Goal: Task Accomplishment & Management: Use online tool/utility

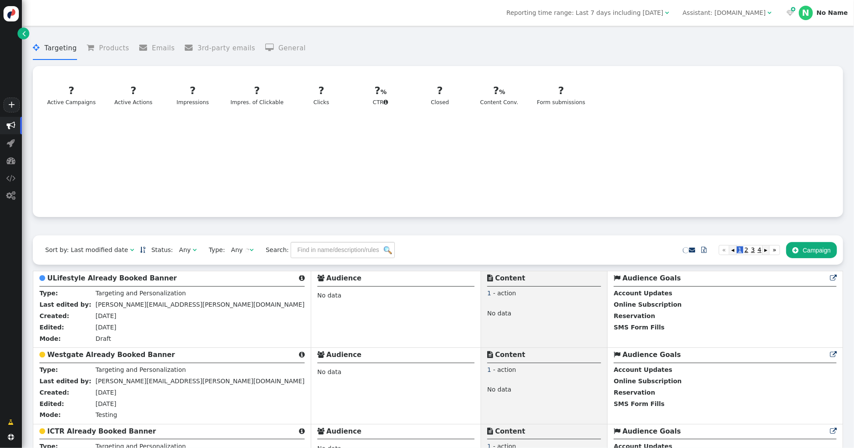
click at [730, 15] on div "Assistant: [DOMAIN_NAME]" at bounding box center [723, 12] width 83 height 9
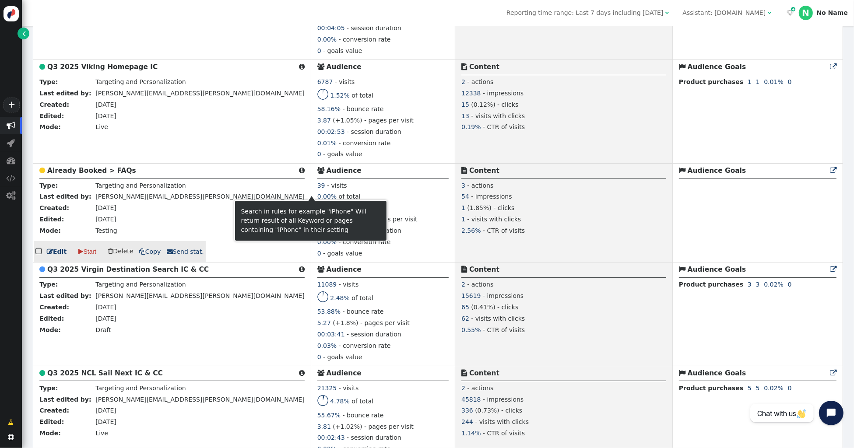
scroll to position [351, 0]
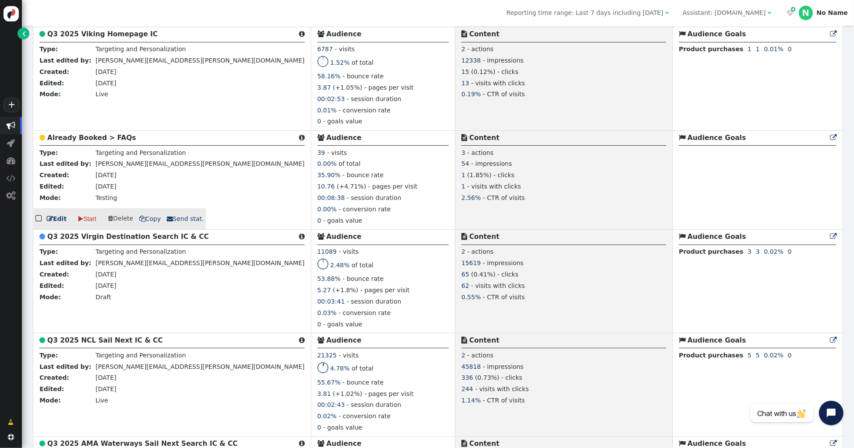
click at [87, 135] on b "Already Booked > FAQs" at bounding box center [91, 138] width 89 height 8
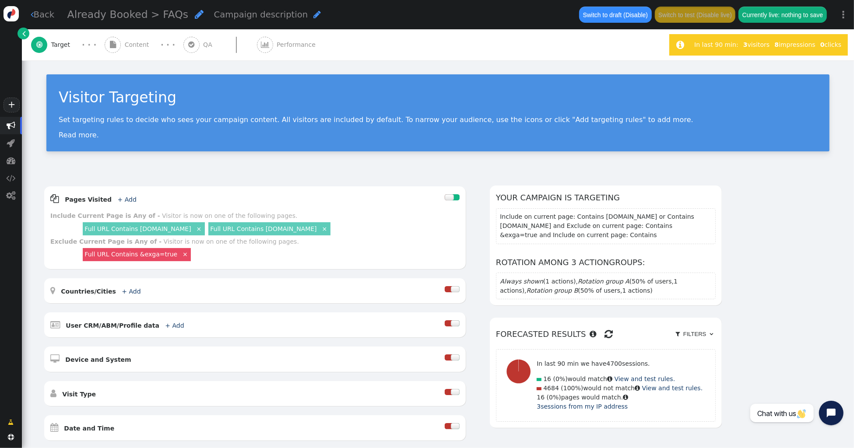
scroll to position [212, 0]
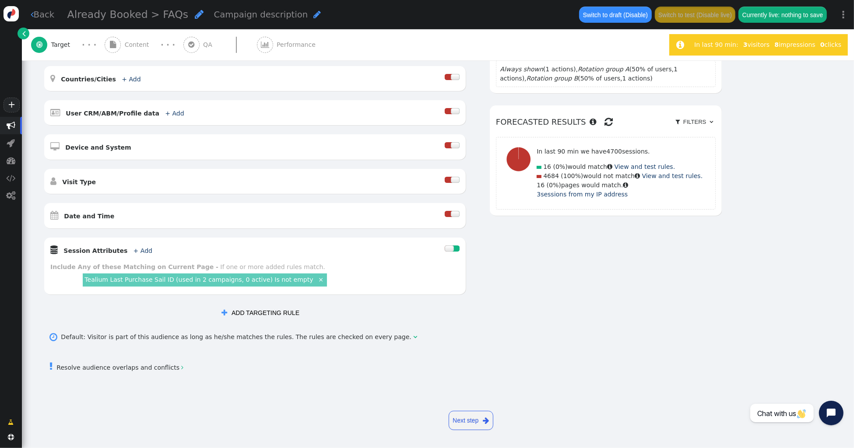
click at [280, 312] on button " ADD TARGETING RULE" at bounding box center [260, 313] width 90 height 16
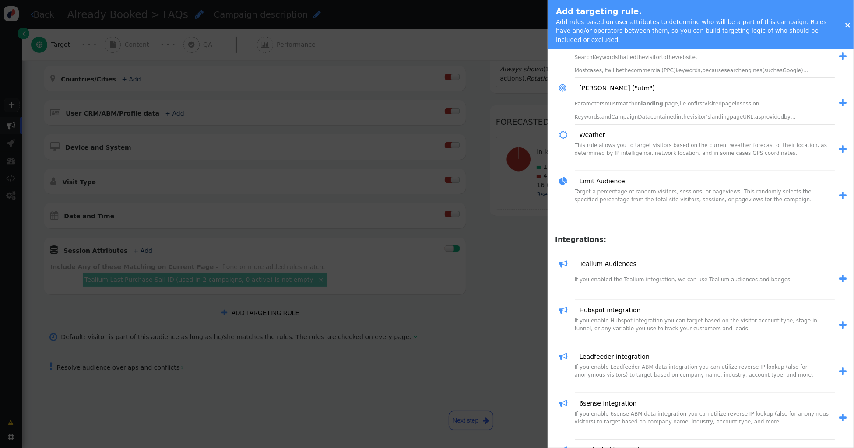
scroll to position [1014, 0]
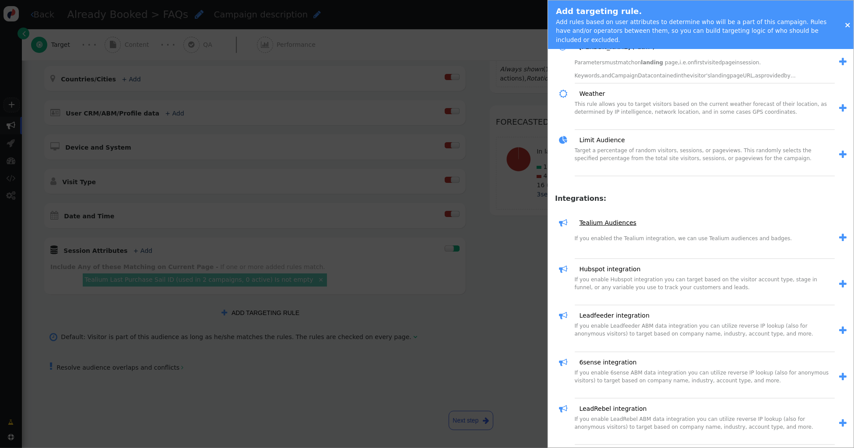
click at [616, 218] on link "Tealium Audiences" at bounding box center [604, 222] width 63 height 9
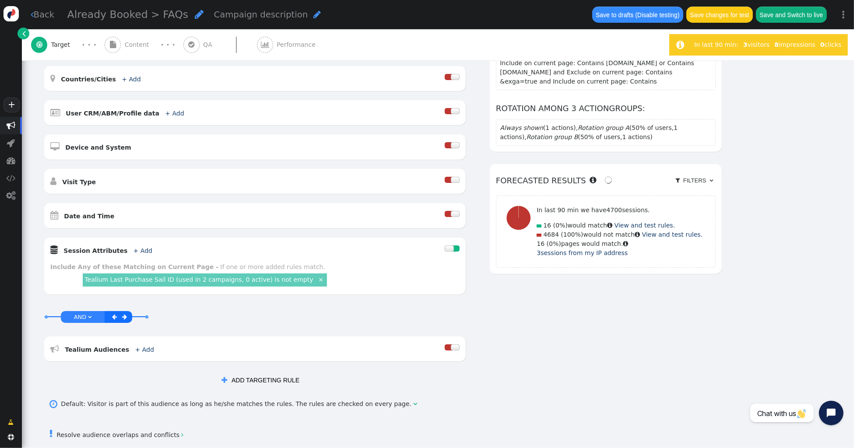
scroll to position [279, 0]
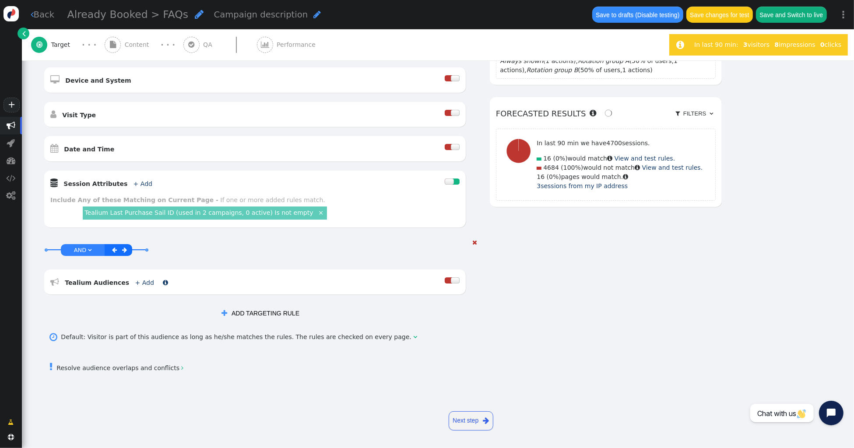
click at [140, 282] on link "+ Add" at bounding box center [144, 282] width 19 height 7
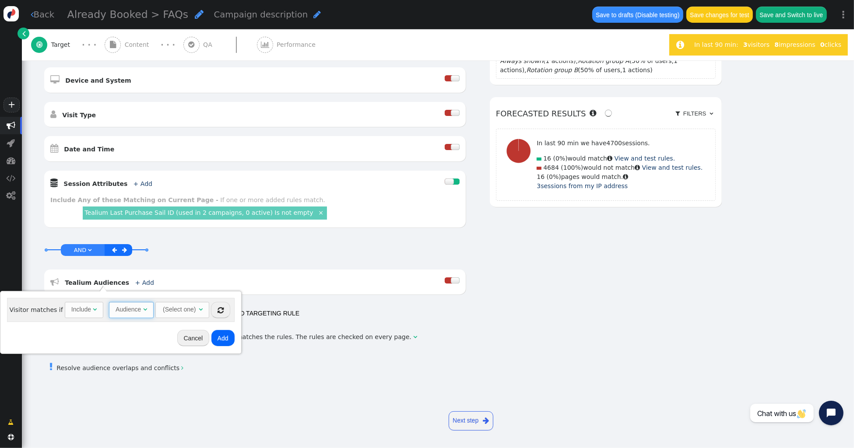
click at [143, 308] on span "" at bounding box center [145, 309] width 4 height 6
click at [191, 310] on span "" at bounding box center [193, 309] width 4 height 6
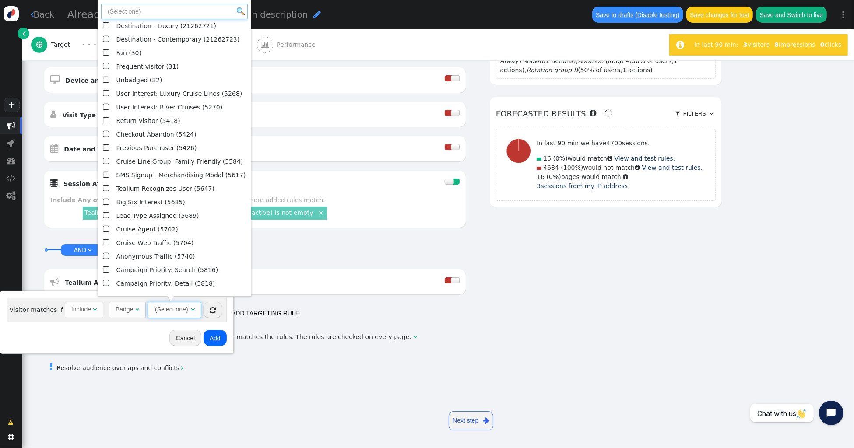
click at [149, 11] on input "text" at bounding box center [174, 12] width 147 height 16
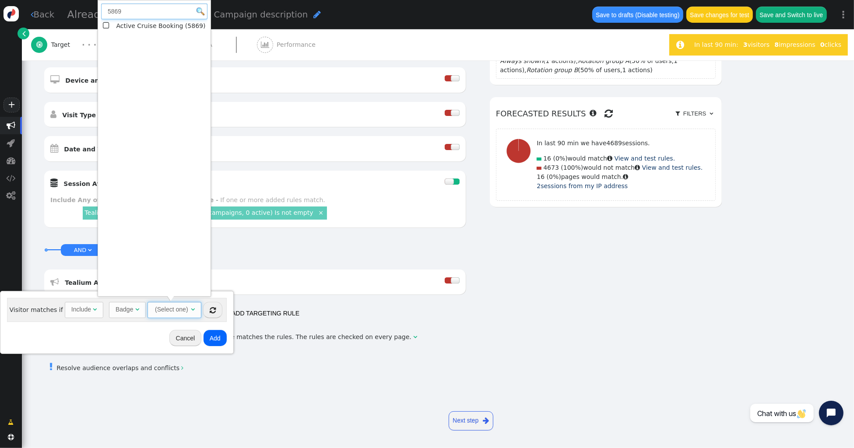
type input "5869"
click at [107, 26] on span "" at bounding box center [107, 26] width 8 height 12
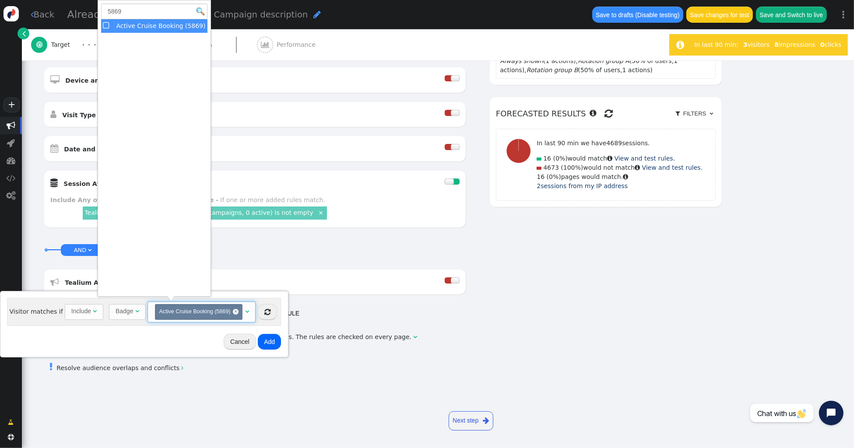
click at [267, 344] on button "Add" at bounding box center [269, 342] width 23 height 16
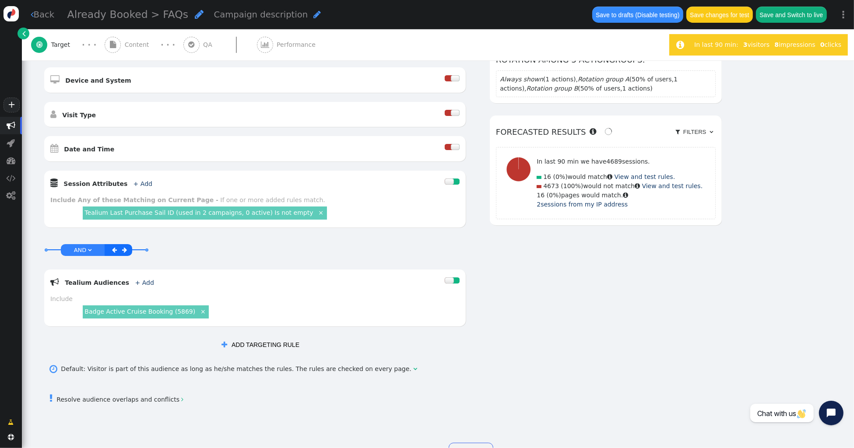
click at [452, 181] on div at bounding box center [449, 182] width 9 height 6
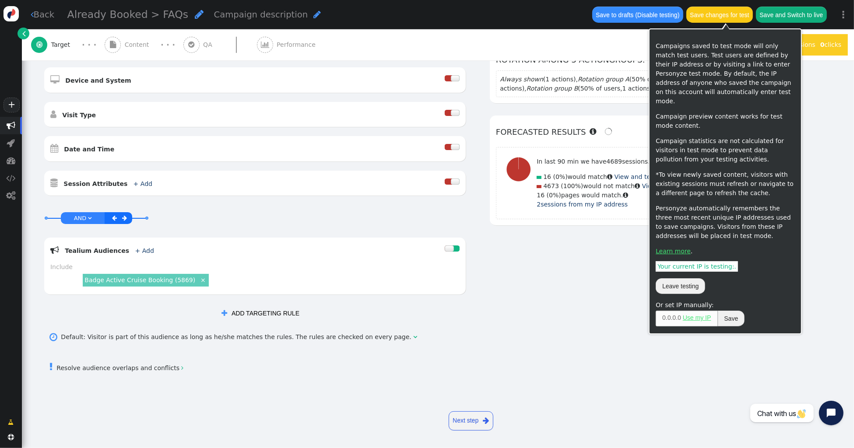
click at [730, 18] on button "Save changes for test" at bounding box center [719, 15] width 67 height 16
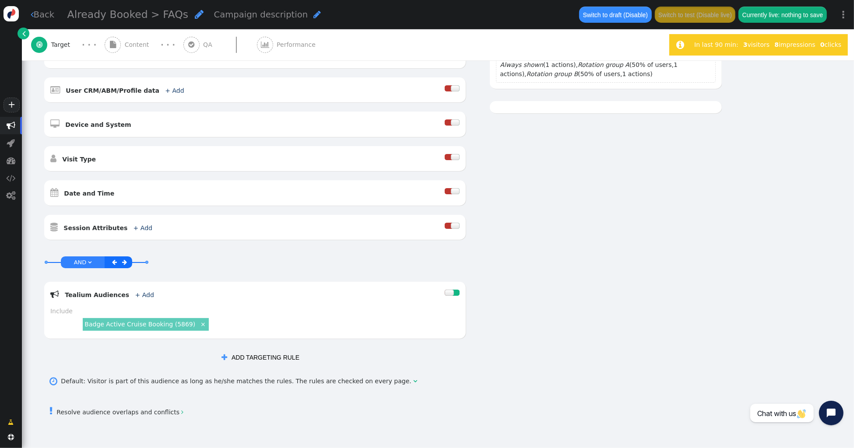
scroll to position [235, 0]
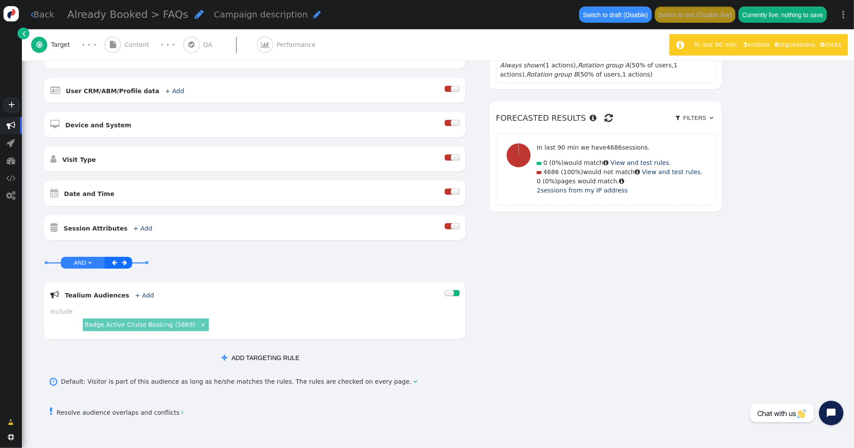
click at [762, 258] on div "AND OR XOR AND     Pages Visited + Add  Include Current Page is Any of - V…" at bounding box center [437, 158] width 789 height 415
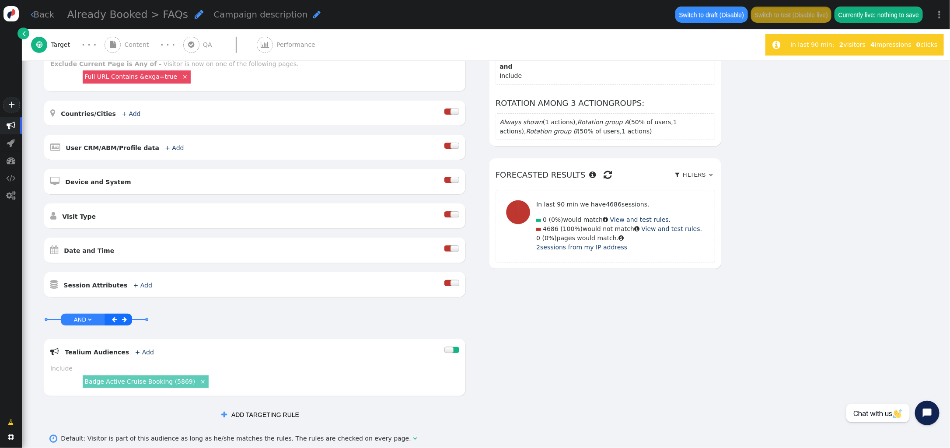
scroll to position [174, 0]
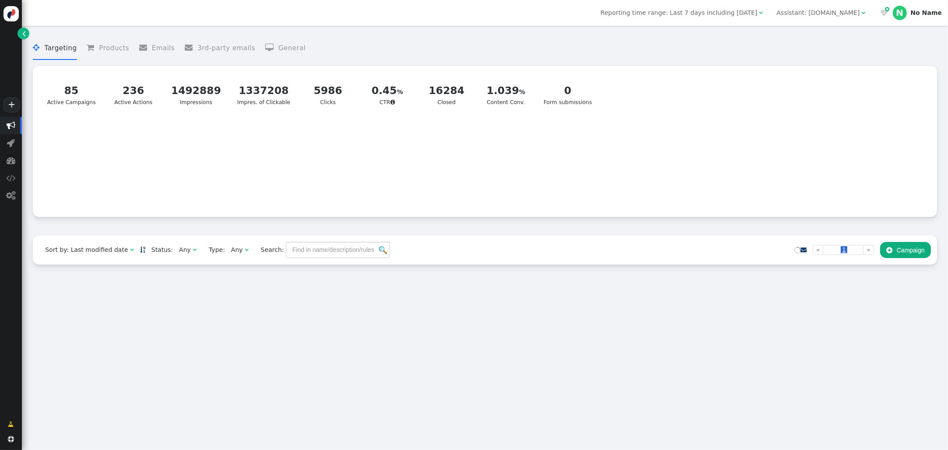
click at [828, 10] on div "Assistant: mustdotravels.com" at bounding box center [817, 12] width 83 height 9
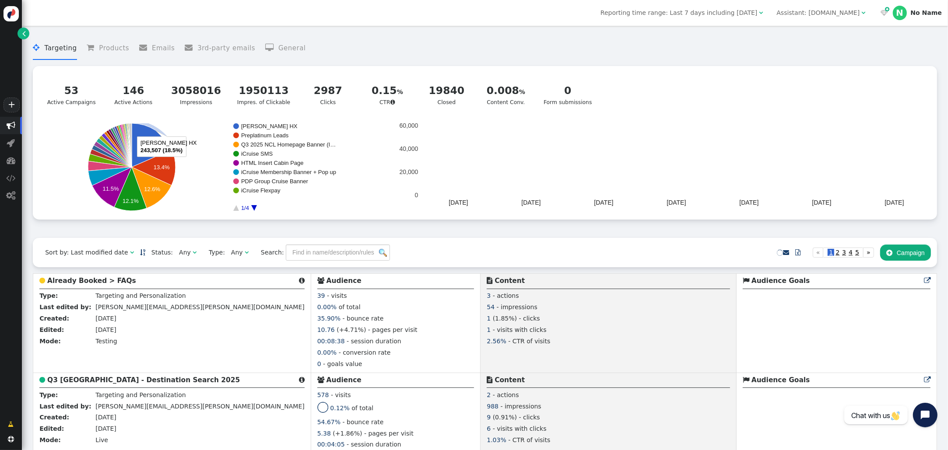
scroll to position [4, 0]
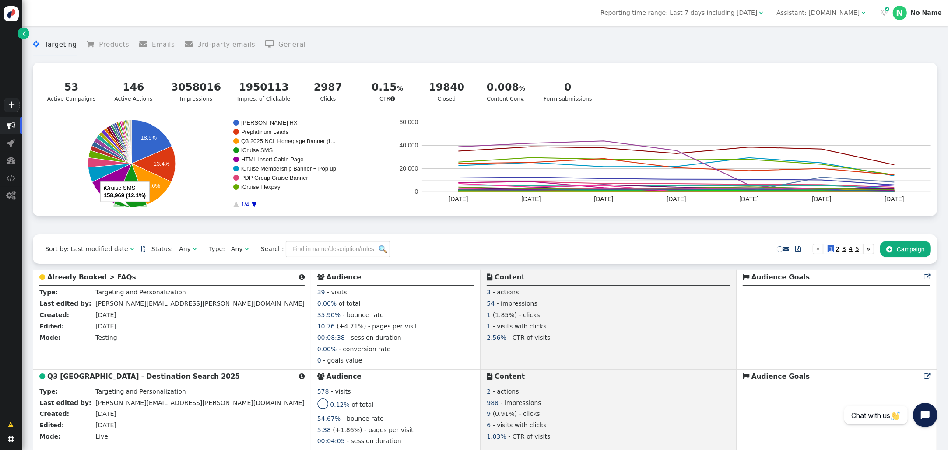
drag, startPoint x: 99, startPoint y: 260, endPoint x: 98, endPoint y: 281, distance: 21.0
click at [98, 281] on b "Already Booked > FAQs" at bounding box center [91, 278] width 89 height 8
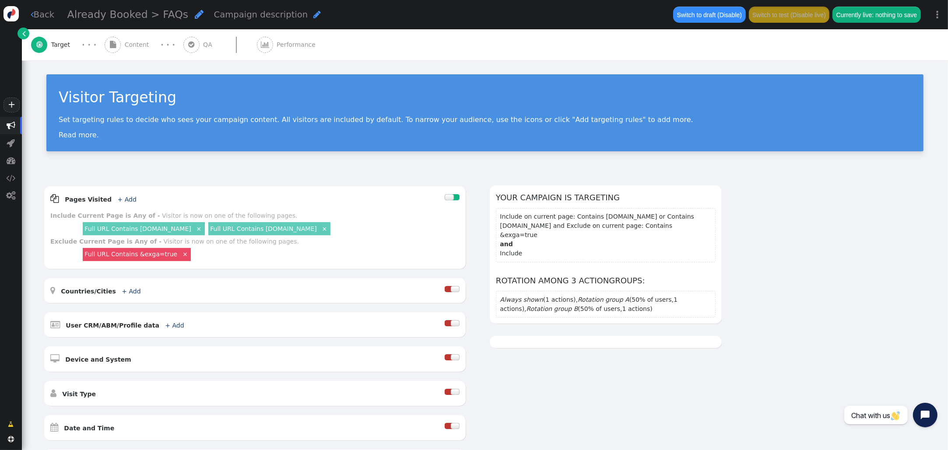
scroll to position [277, 0]
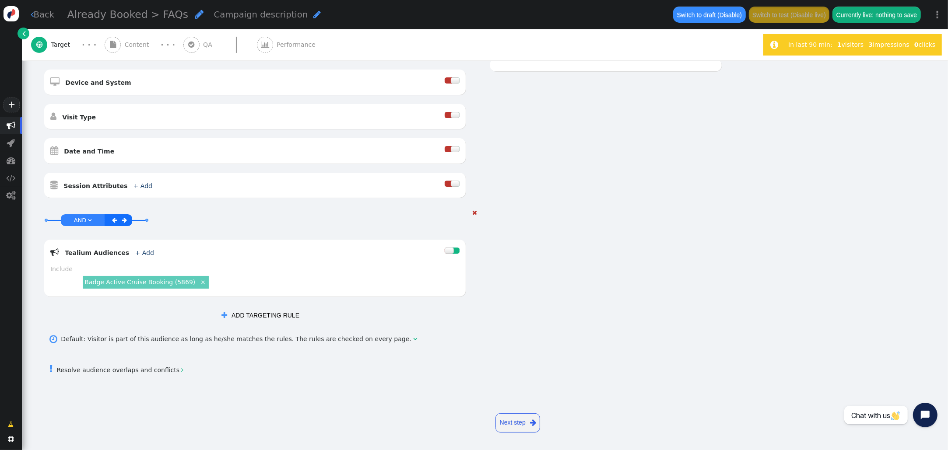
click at [154, 281] on link "Badge Active Cruise Booking (5869)" at bounding box center [139, 282] width 111 height 7
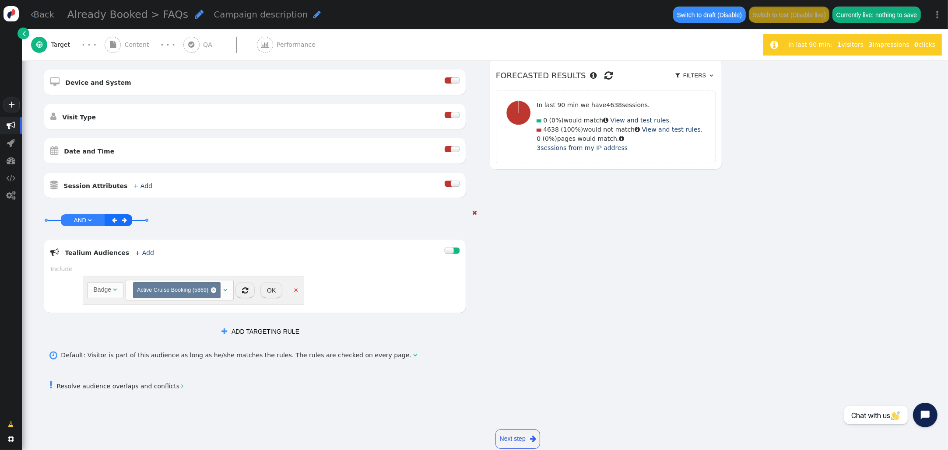
click at [189, 292] on span "Active Cruise Booking (5869)" at bounding box center [172, 290] width 71 height 6
click at [136, 251] on link "+ Add" at bounding box center [144, 252] width 19 height 7
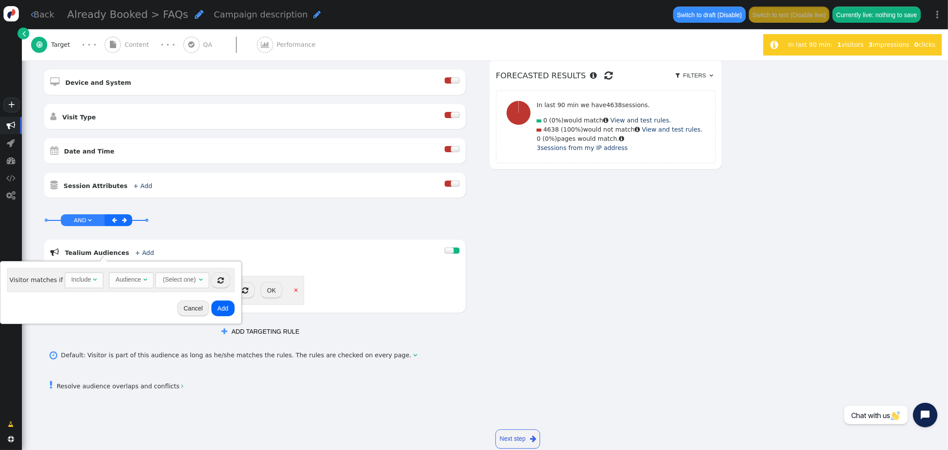
click at [135, 283] on div "Audience" at bounding box center [128, 279] width 25 height 9
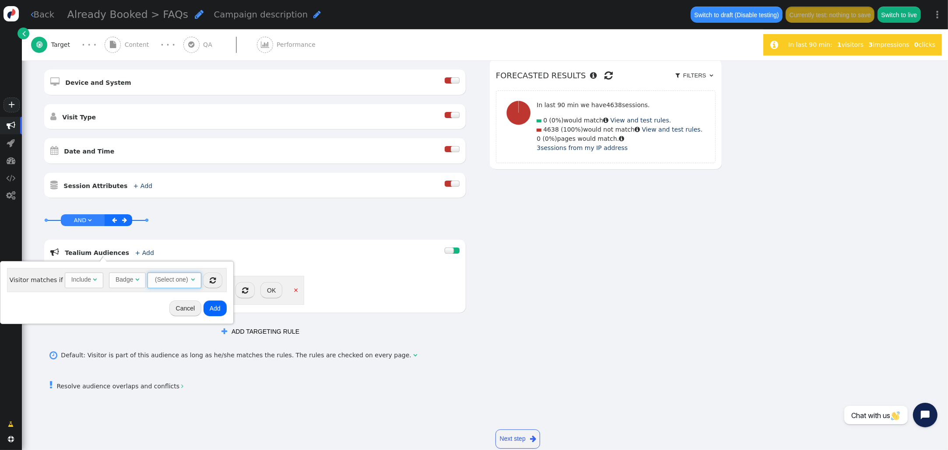
click at [191, 280] on span "" at bounding box center [193, 280] width 4 height 6
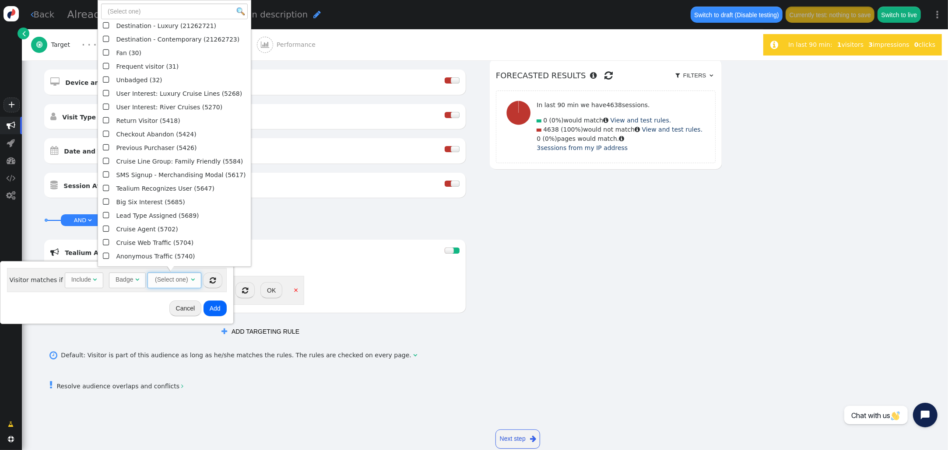
click at [191, 280] on span "" at bounding box center [193, 280] width 4 height 6
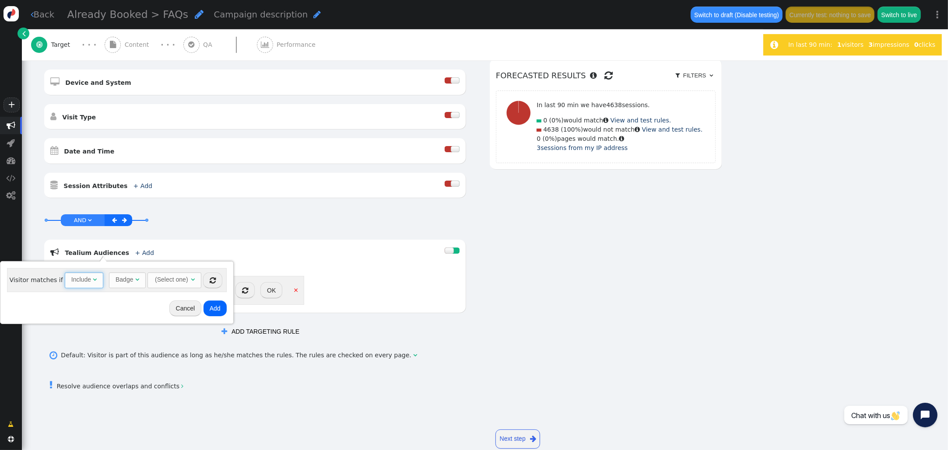
click at [93, 281] on span "" at bounding box center [95, 280] width 4 height 6
click at [191, 282] on div "" at bounding box center [193, 279] width 4 height 9
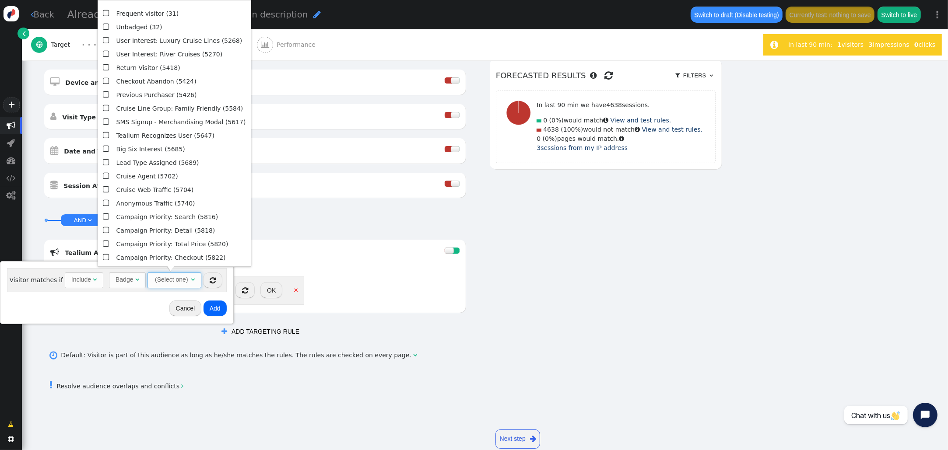
scroll to position [67, 0]
click at [180, 309] on button "Cancel" at bounding box center [185, 309] width 32 height 16
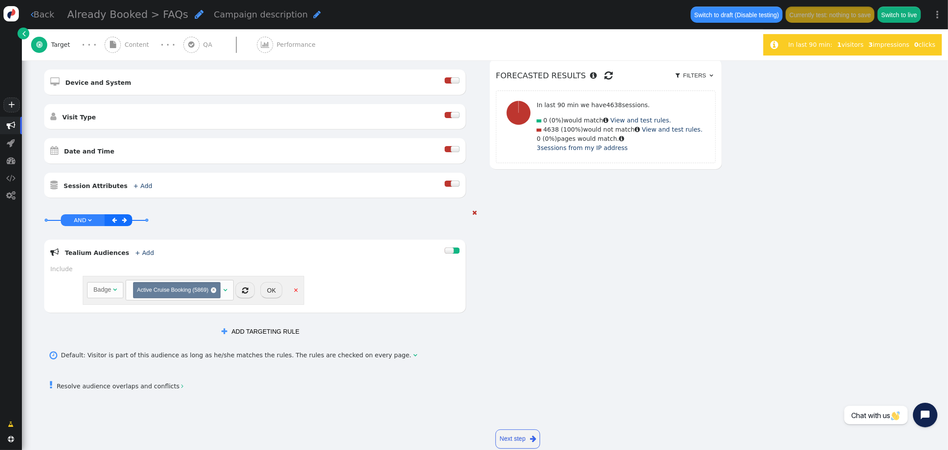
click at [270, 291] on button "OK" at bounding box center [271, 290] width 22 height 16
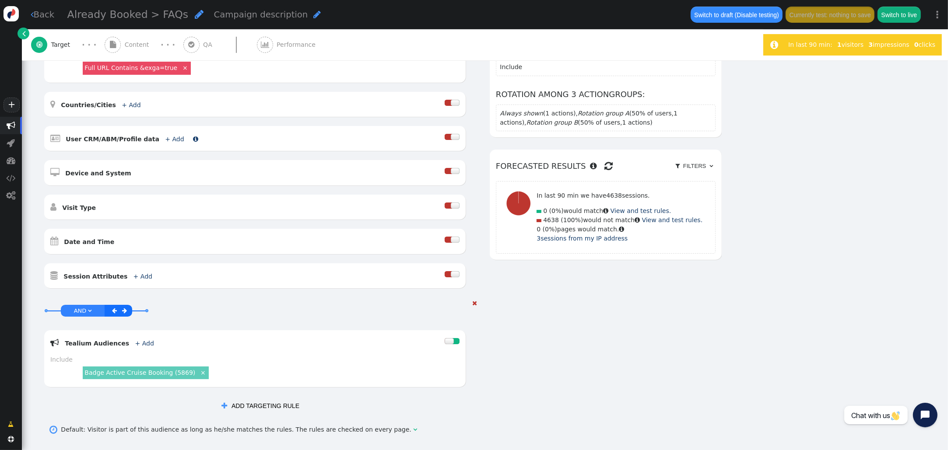
scroll to position [184, 0]
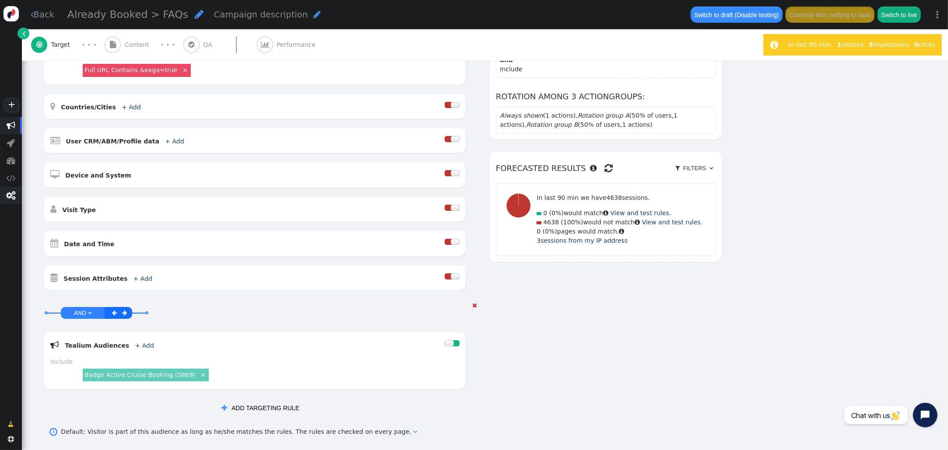
click at [11, 201] on span "" at bounding box center [11, 196] width 22 height 18
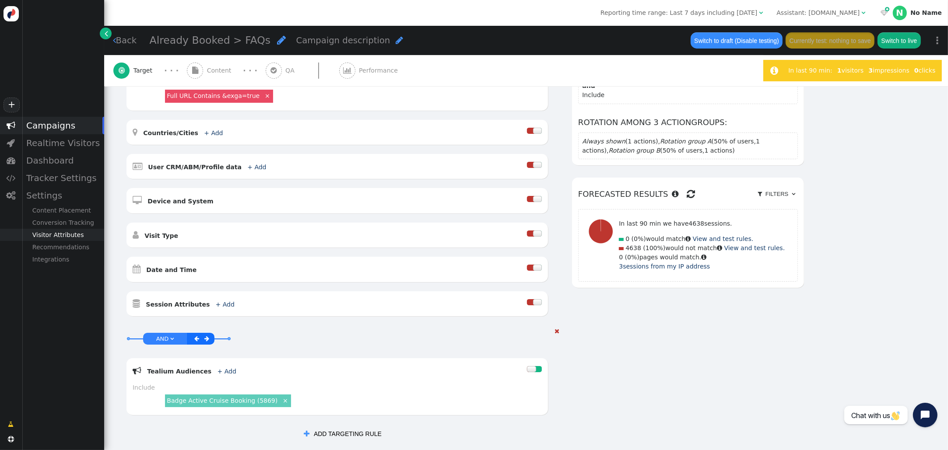
click at [62, 236] on div "Visitor Attributes" at bounding box center [63, 235] width 82 height 12
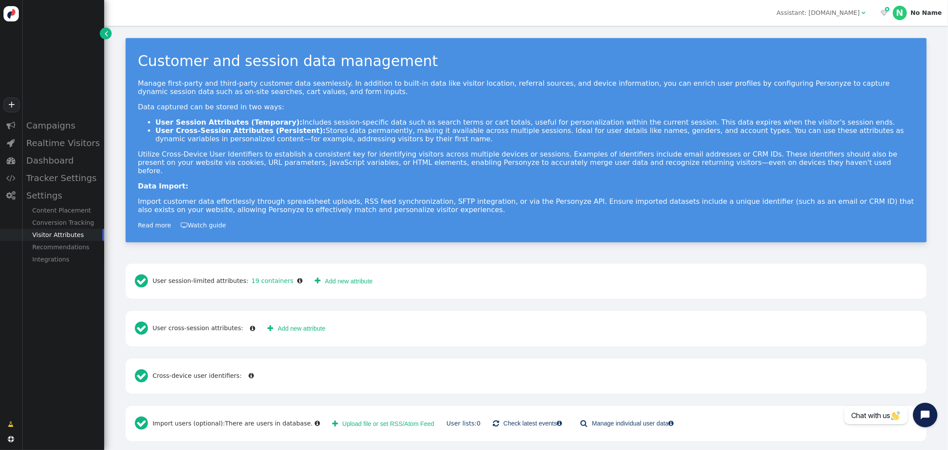
click at [271, 277] on div " User session-limited attributes: 19 containers " at bounding box center [219, 281] width 174 height 23
click at [270, 277] on link "19 containers" at bounding box center [271, 280] width 45 height 7
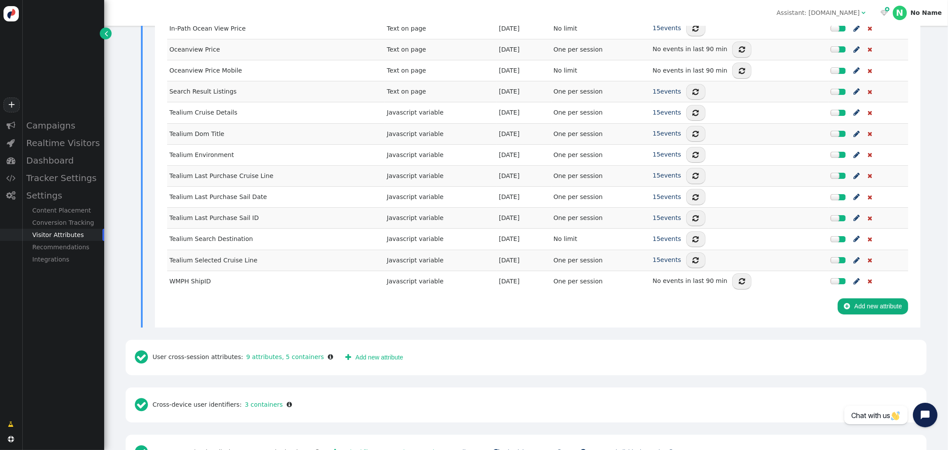
scroll to position [454, 0]
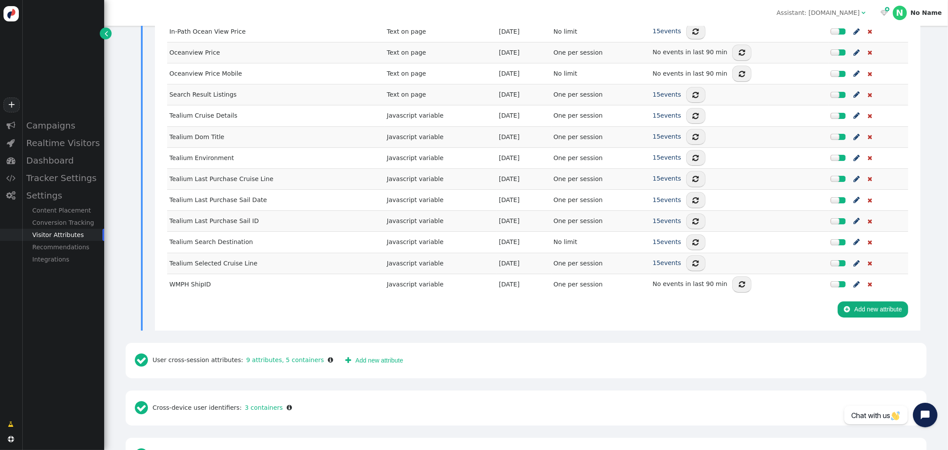
click at [855, 216] on span "" at bounding box center [856, 221] width 6 height 11
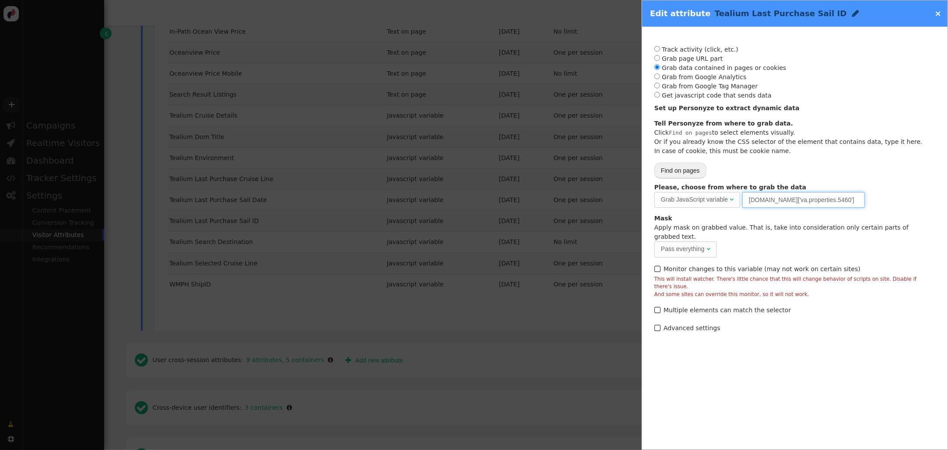
click at [788, 205] on input "utag.data['va.properties.5460']" at bounding box center [803, 200] width 123 height 16
drag, startPoint x: 772, startPoint y: 200, endPoint x: 850, endPoint y: 198, distance: 78.4
click at [847, 199] on input "utag.data['va.properties.5460']" at bounding box center [803, 200] width 123 height 16
paste input "active_booking_sail_id"
drag, startPoint x: 775, startPoint y: 201, endPoint x: 822, endPoint y: 190, distance: 48.1
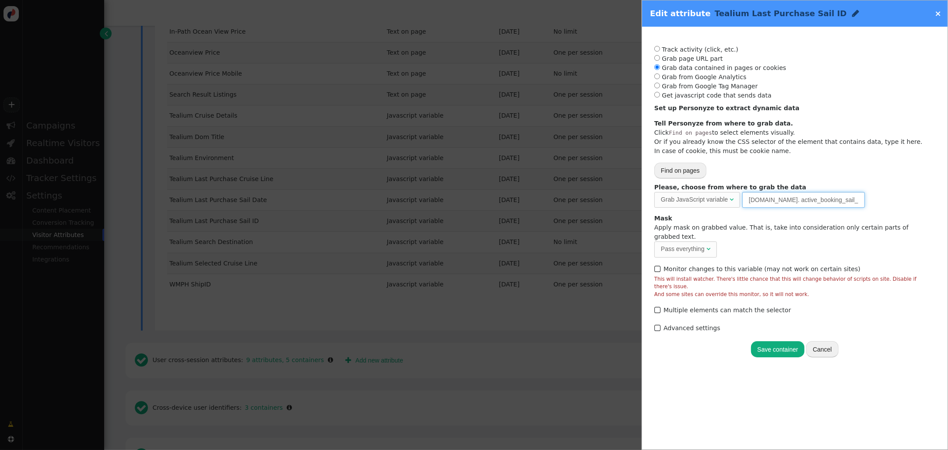
click at [775, 201] on input "utag.data. active_booking_sail_id" at bounding box center [803, 200] width 123 height 16
type input "utag.data.active_booking_sail_id"
click at [771, 341] on button "Save container" at bounding box center [777, 349] width 53 height 16
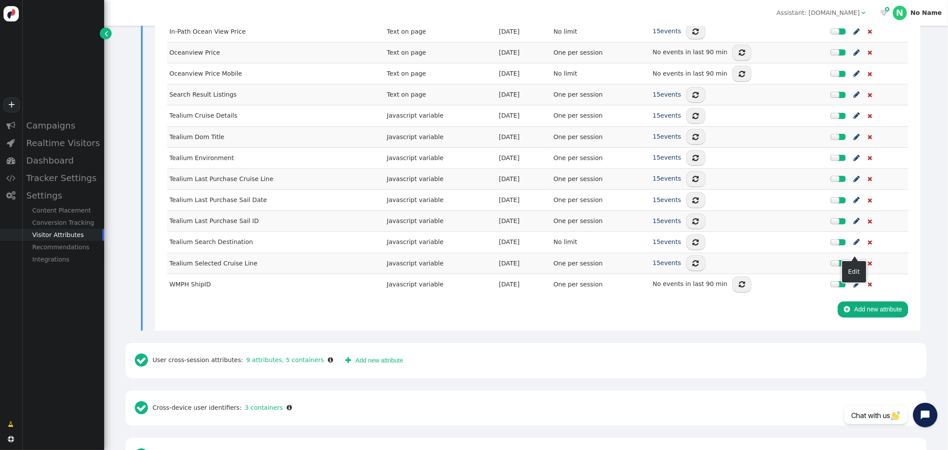
click at [853, 258] on span "" at bounding box center [856, 263] width 6 height 11
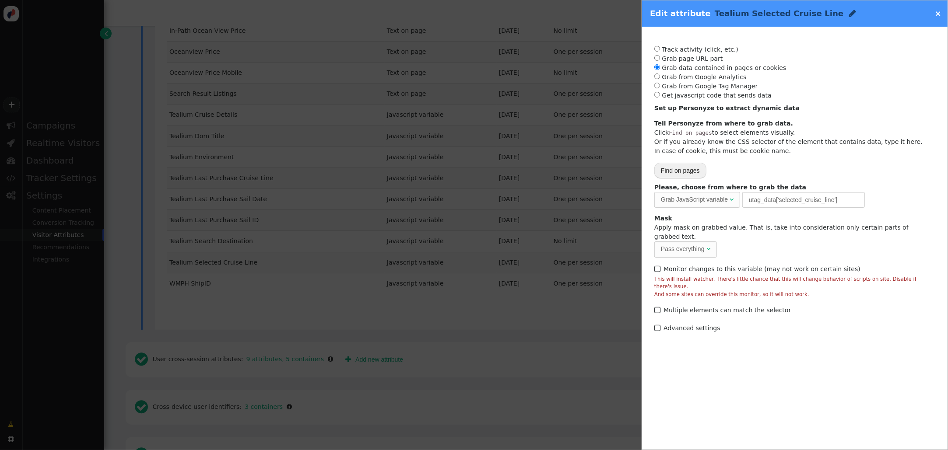
click at [939, 20] on div "Edit attribute Tealium Selected Cruise Line  ×" at bounding box center [794, 13] width 305 height 26
click at [939, 14] on link "×" at bounding box center [938, 13] width 7 height 9
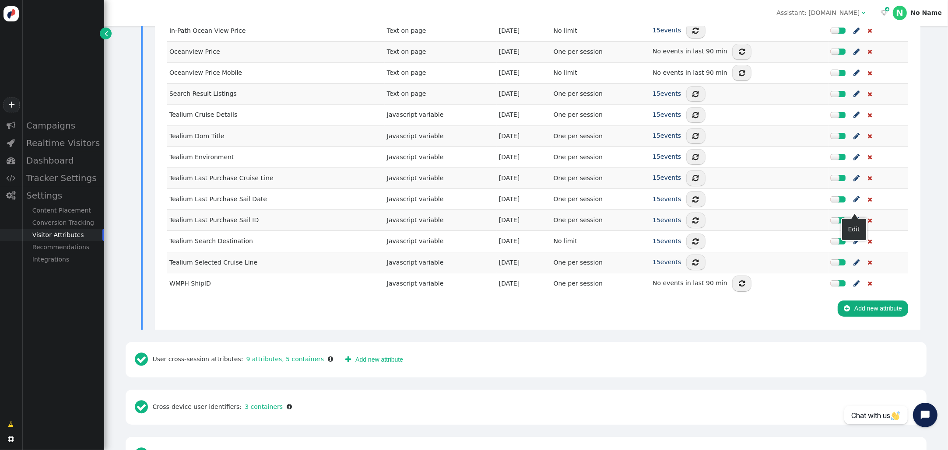
click at [853, 215] on span "" at bounding box center [856, 220] width 6 height 11
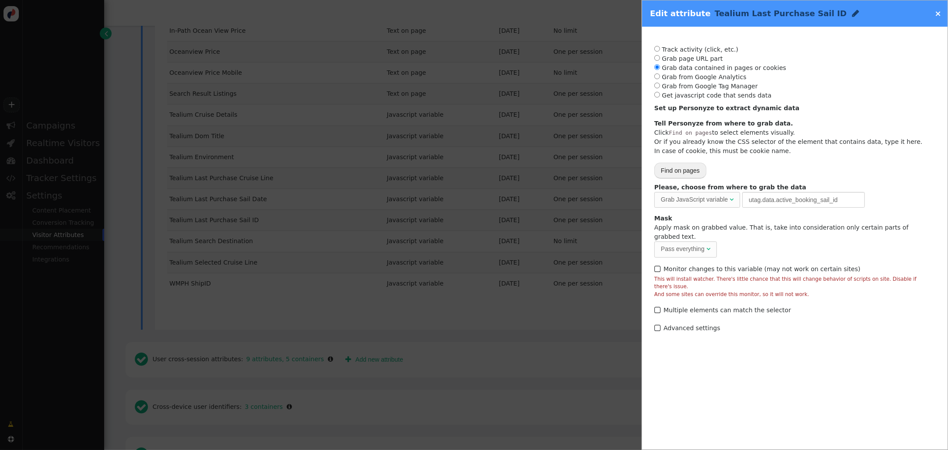
click at [940, 13] on link "×" at bounding box center [938, 13] width 7 height 9
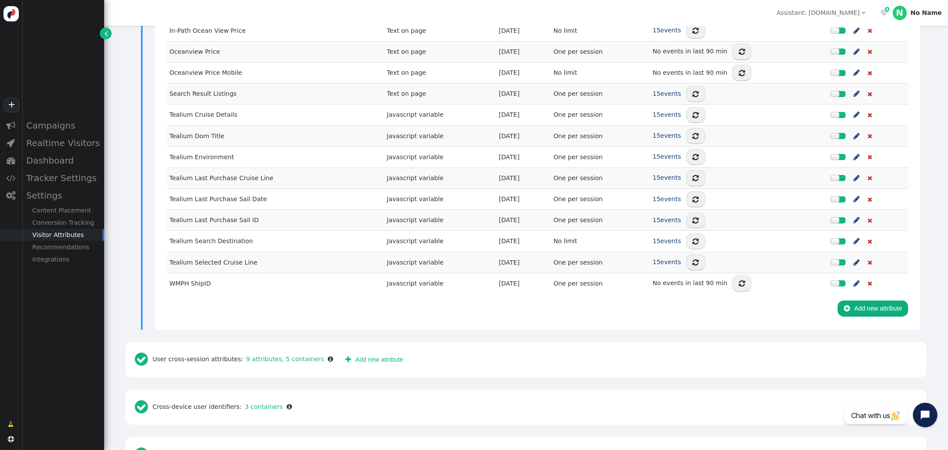
drag, startPoint x: 52, startPoint y: 123, endPoint x: 205, endPoint y: 155, distance: 156.2
click at [52, 123] on div "Campaigns" at bounding box center [63, 126] width 82 height 18
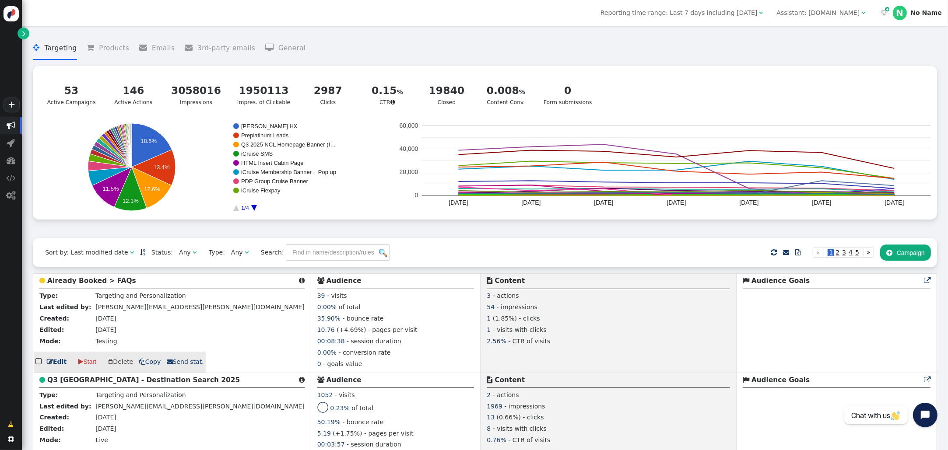
click at [85, 281] on b "Already Booked > FAQs" at bounding box center [91, 281] width 89 height 8
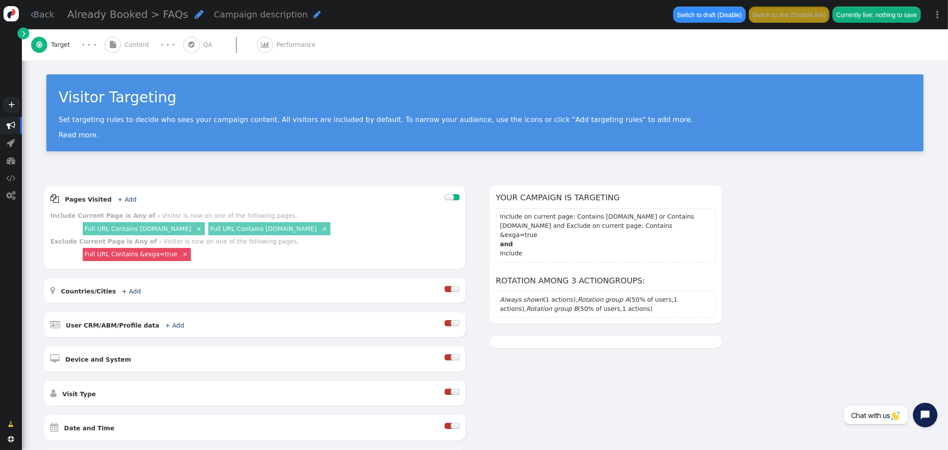
scroll to position [277, 0]
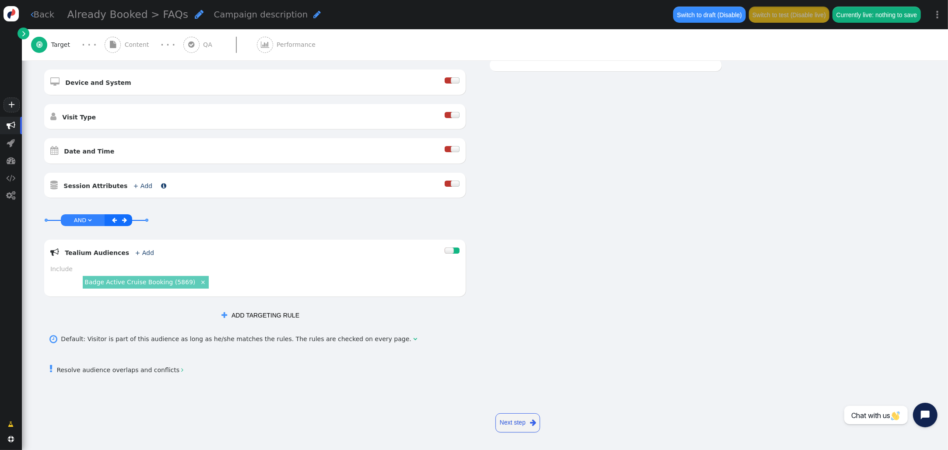
click at [135, 187] on link "+ Add" at bounding box center [142, 185] width 19 height 7
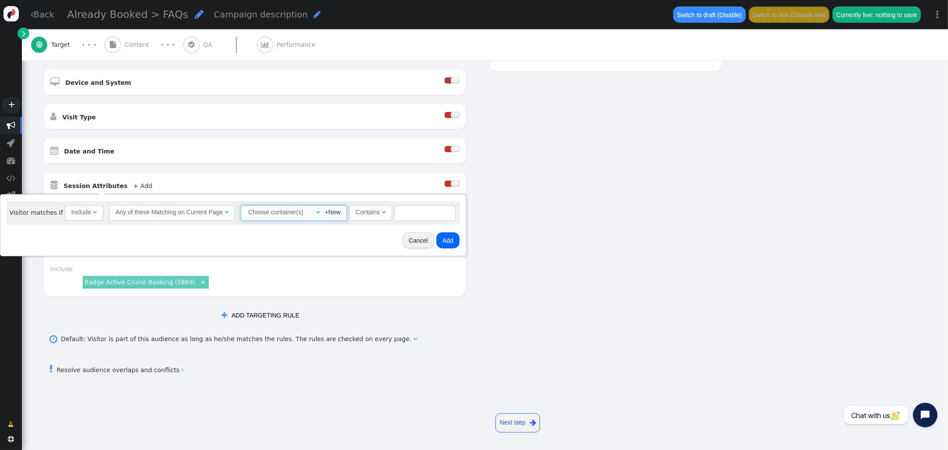
click at [316, 212] on span "" at bounding box center [318, 212] width 4 height 6
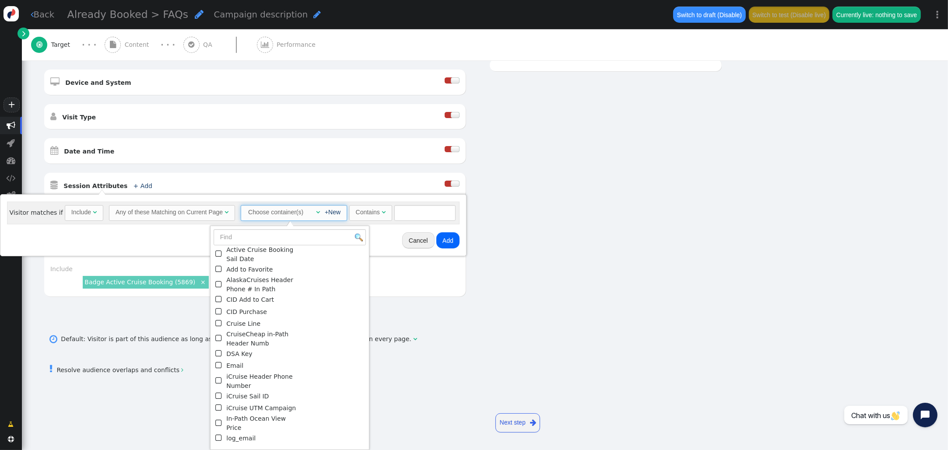
scroll to position [197, 0]
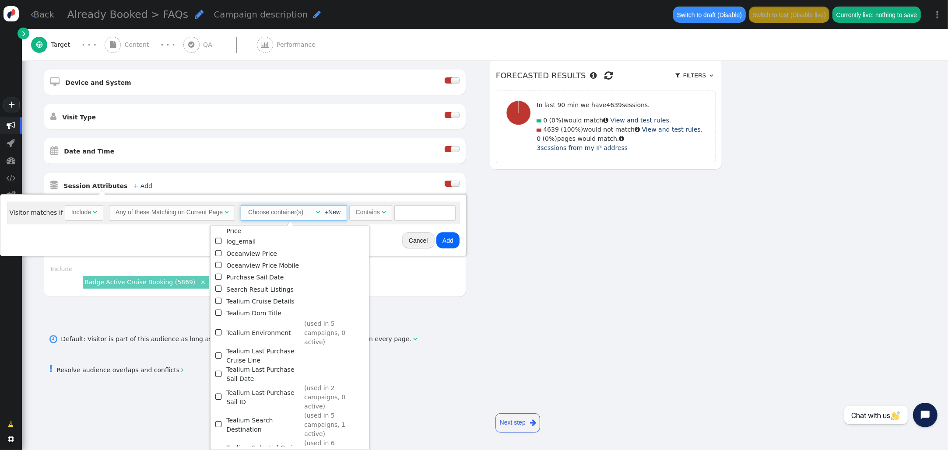
click at [219, 391] on span "" at bounding box center [219, 397] width 8 height 12
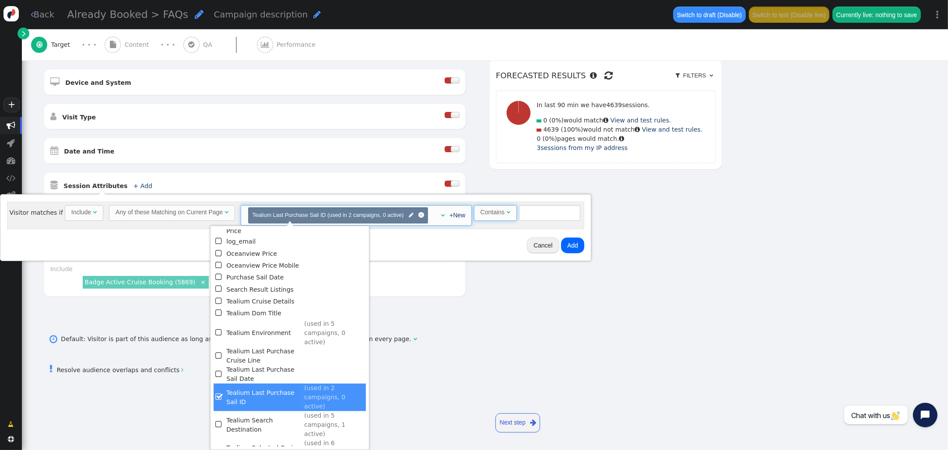
click at [499, 217] on span "Contains " at bounding box center [495, 213] width 43 height 16
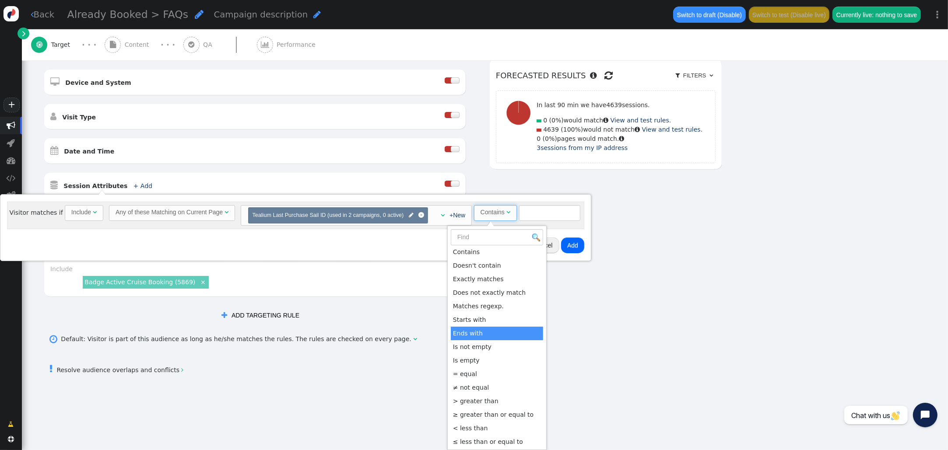
scroll to position [1, 0]
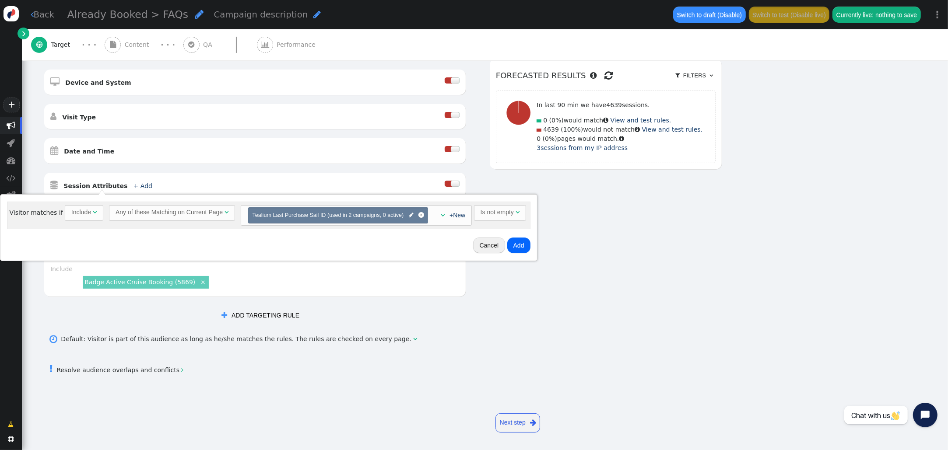
click at [514, 242] on button "Add" at bounding box center [518, 246] width 23 height 16
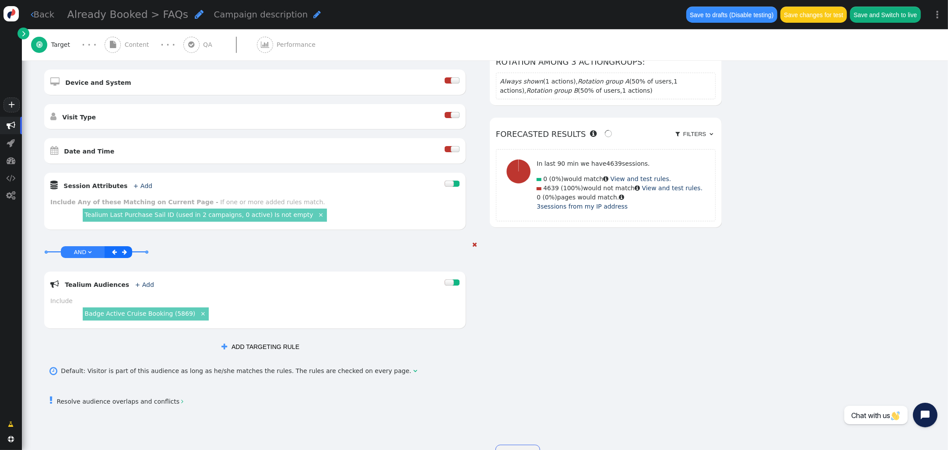
click at [474, 244] on span "" at bounding box center [474, 245] width 5 height 6
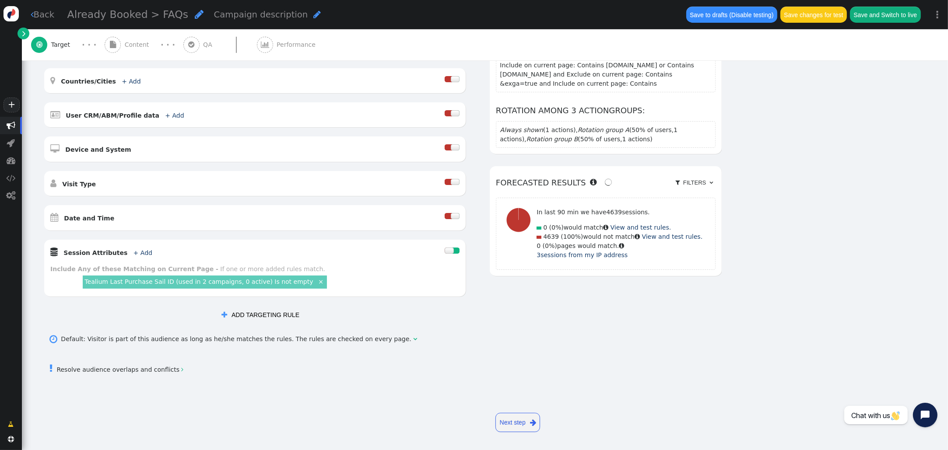
scroll to position [210, 0]
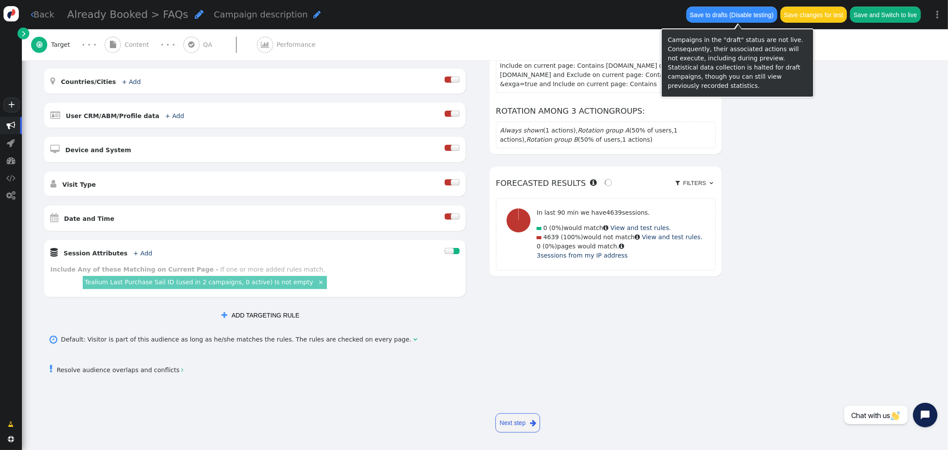
click at [837, 21] on button "Save changes for test" at bounding box center [813, 15] width 67 height 16
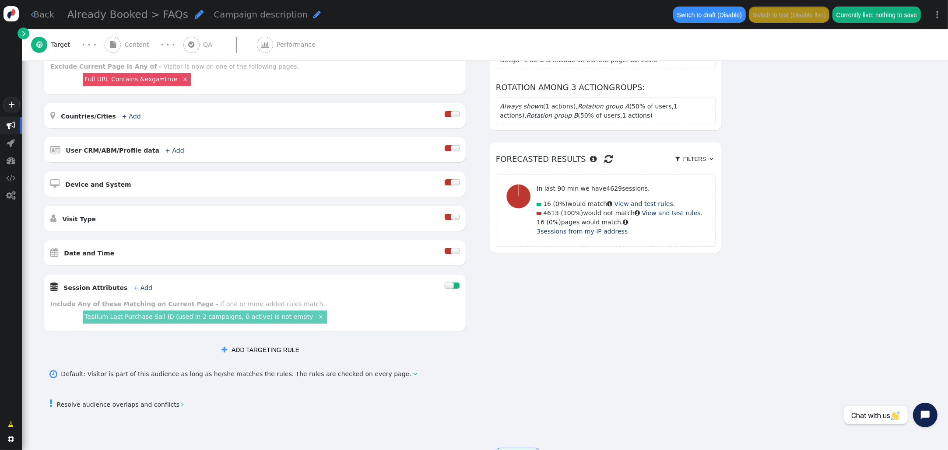
scroll to position [210, 0]
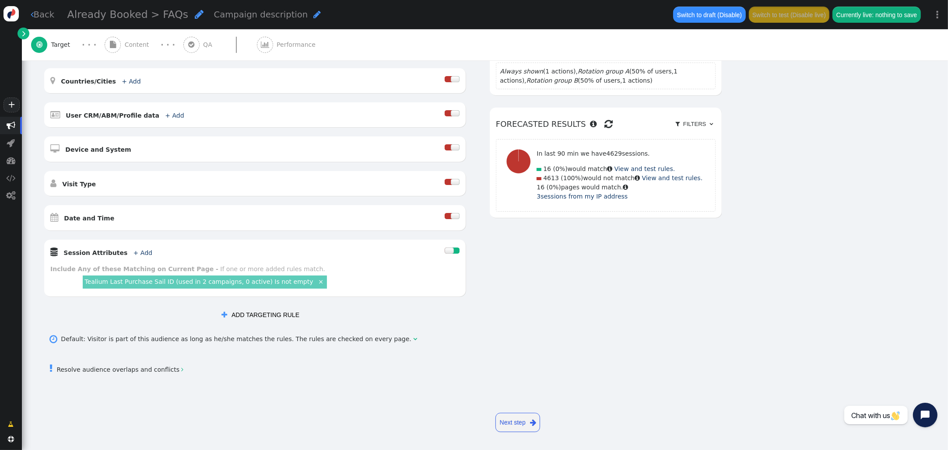
click at [221, 280] on link "Tealium Last Purchase Sail ID (used in 2 campaigns, 0 active) Is not empty" at bounding box center [198, 281] width 228 height 7
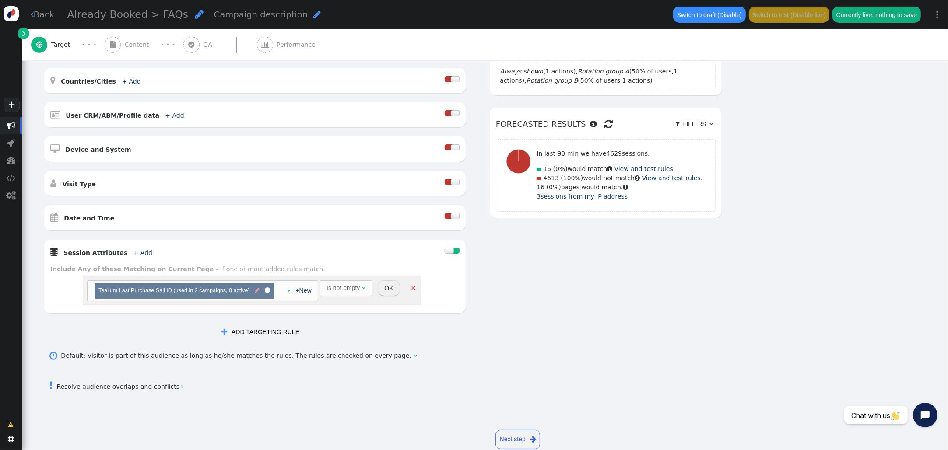
click at [259, 290] on span "" at bounding box center [257, 291] width 5 height 8
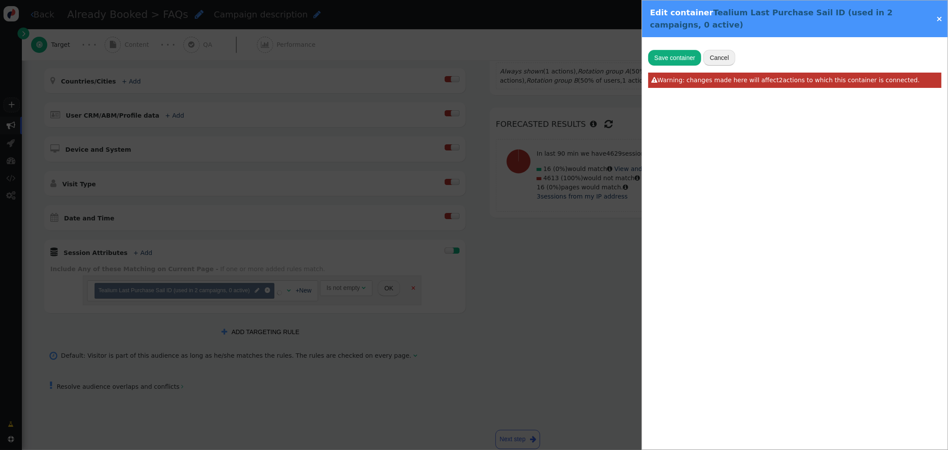
type input "Tealium Last Purchase Sail ID"
radio input "false"
radio input "true"
type input "utag.data.active_booking_sail_id"
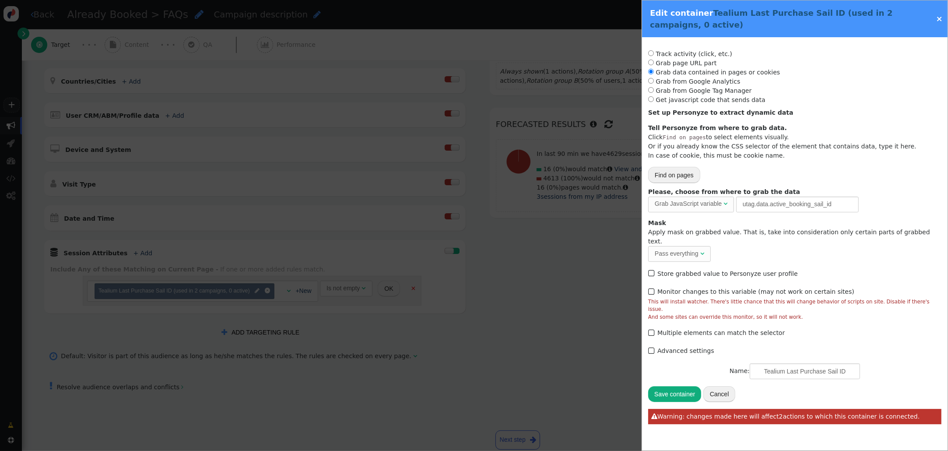
click at [941, 18] on link "×" at bounding box center [939, 18] width 7 height 9
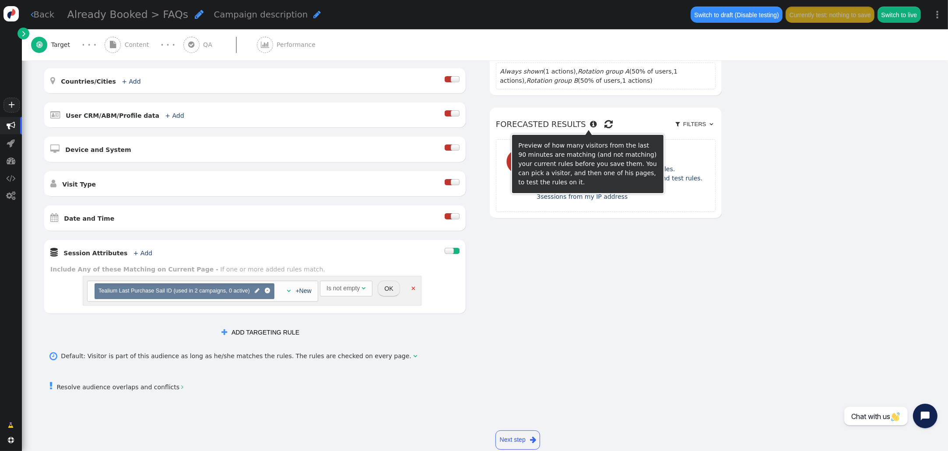
scroll to position [0, 0]
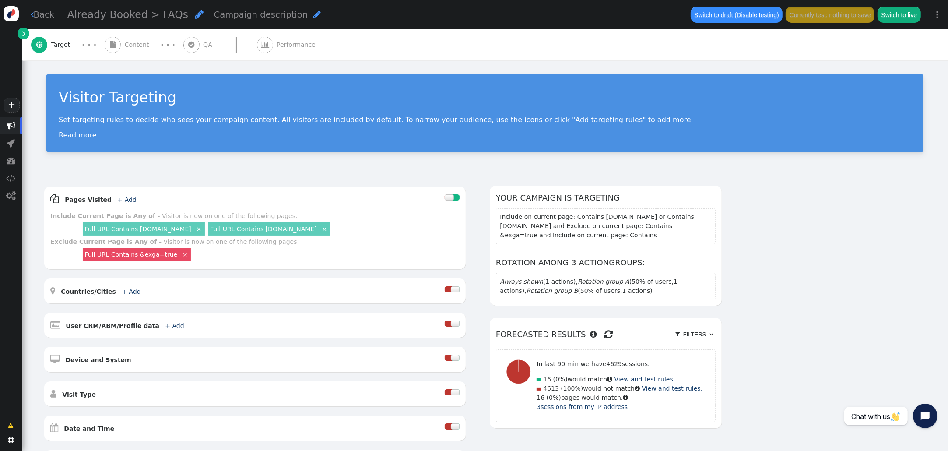
click at [40, 12] on link " Back" at bounding box center [43, 14] width 24 height 13
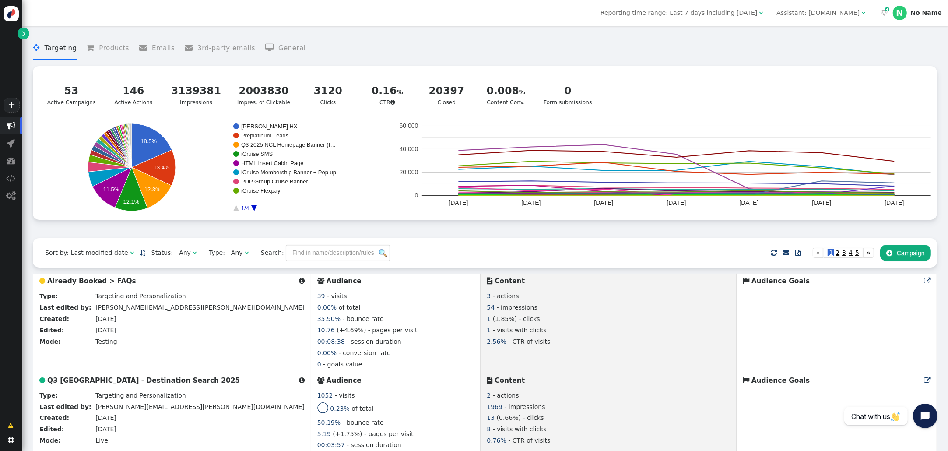
click at [815, 15] on div "Assistant: icruise.com" at bounding box center [817, 12] width 83 height 9
click at [823, 10] on div "Assistant: icruise.com" at bounding box center [817, 12] width 83 height 9
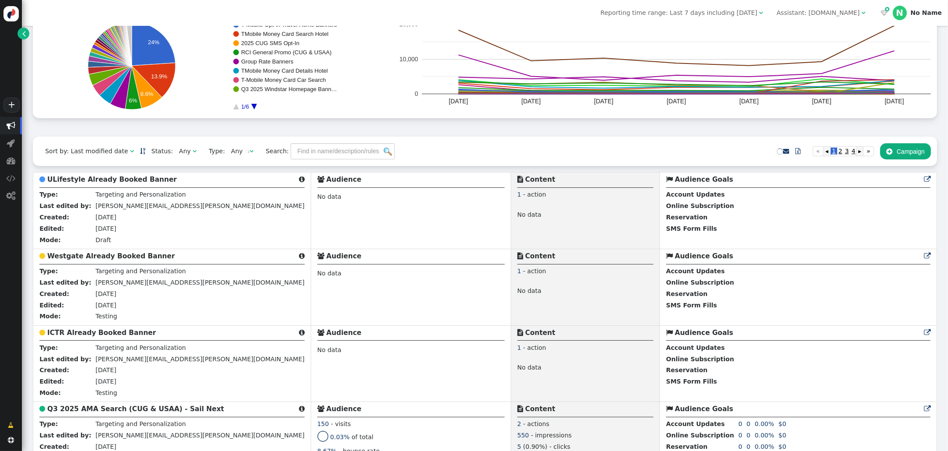
scroll to position [104, 0]
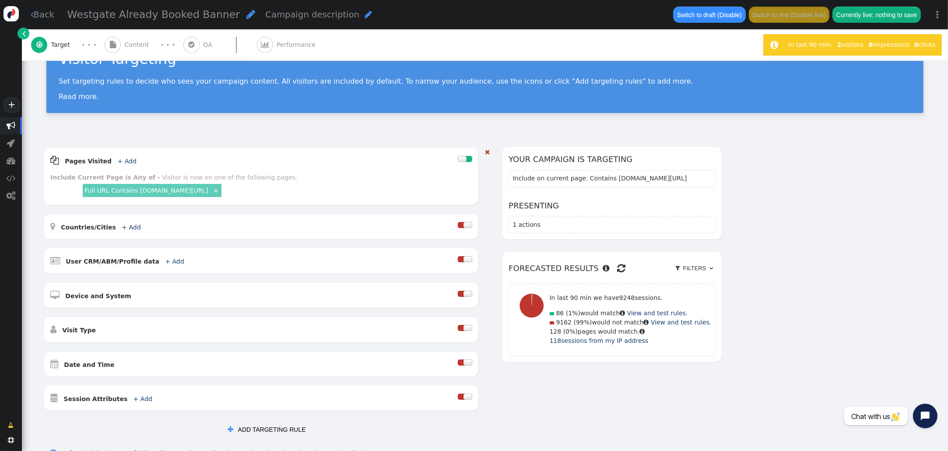
scroll to position [35, 0]
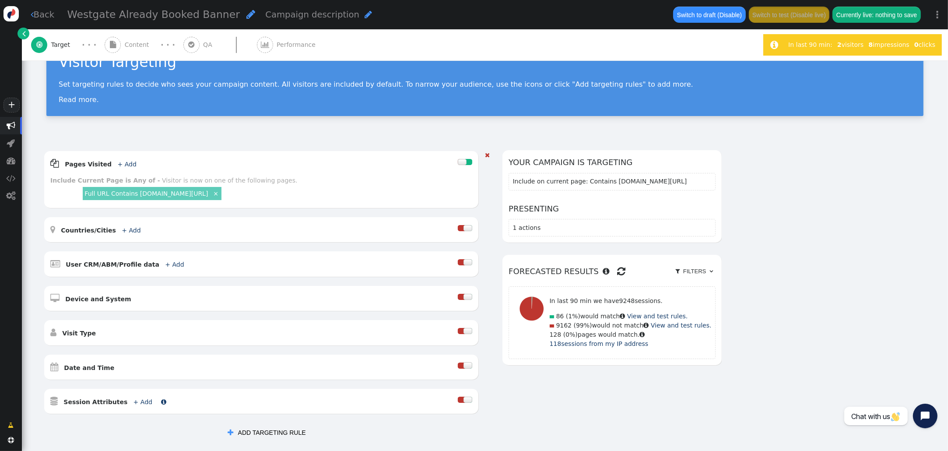
click at [137, 399] on link "+ Add" at bounding box center [142, 401] width 19 height 7
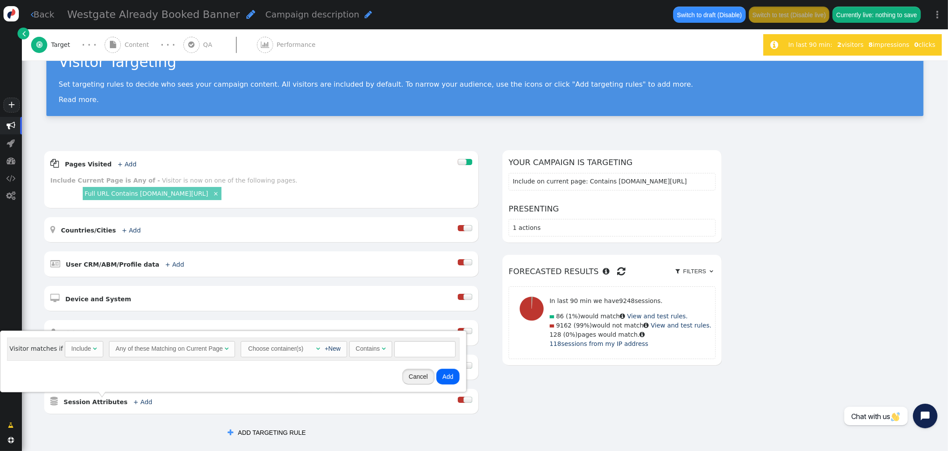
click at [414, 376] on button "Cancel" at bounding box center [418, 376] width 32 height 16
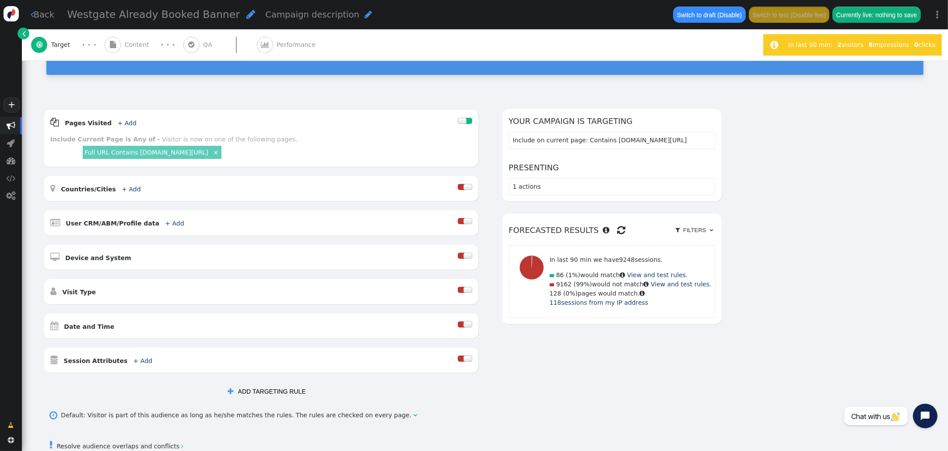
scroll to position [79, 0]
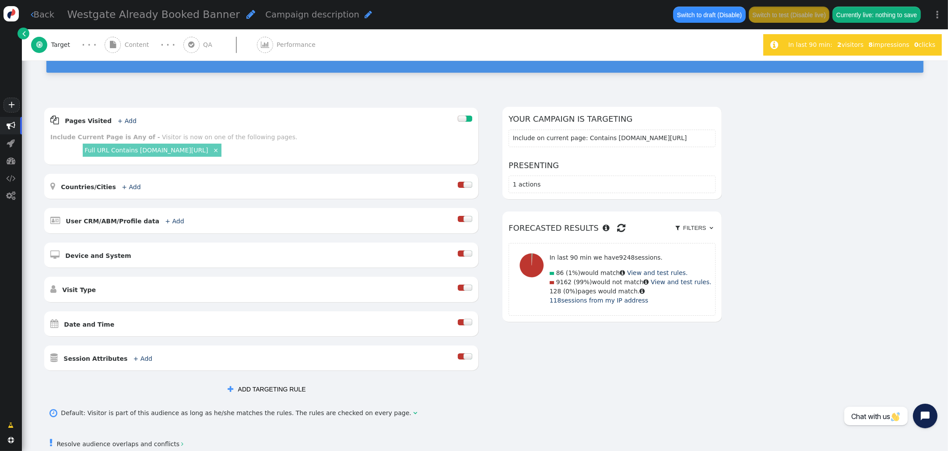
click at [263, 386] on button " ADD TARGETING RULE" at bounding box center [267, 389] width 90 height 16
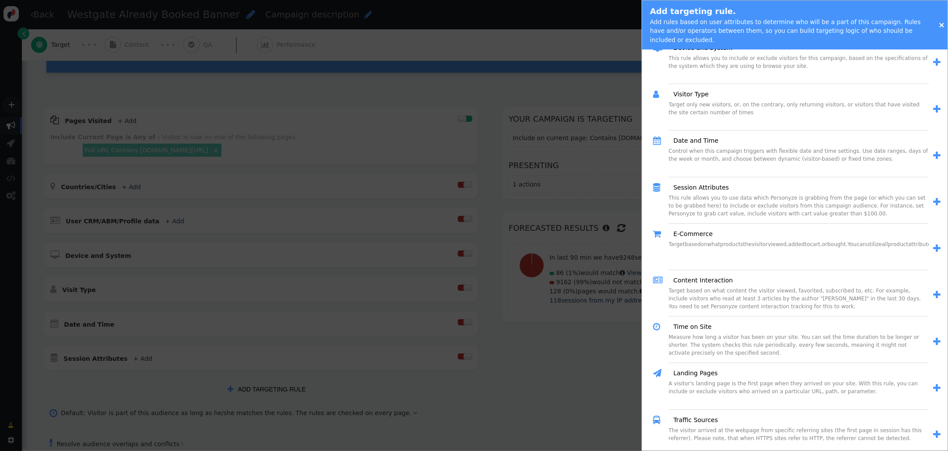
scroll to position [1060, 0]
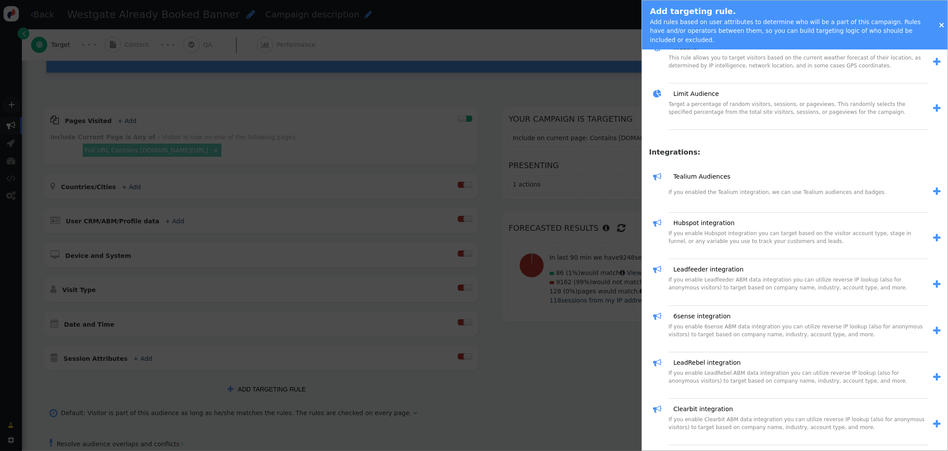
drag, startPoint x: 704, startPoint y: 172, endPoint x: 721, endPoint y: 171, distance: 17.1
click at [704, 172] on link "Tealium Audiences" at bounding box center [698, 176] width 63 height 9
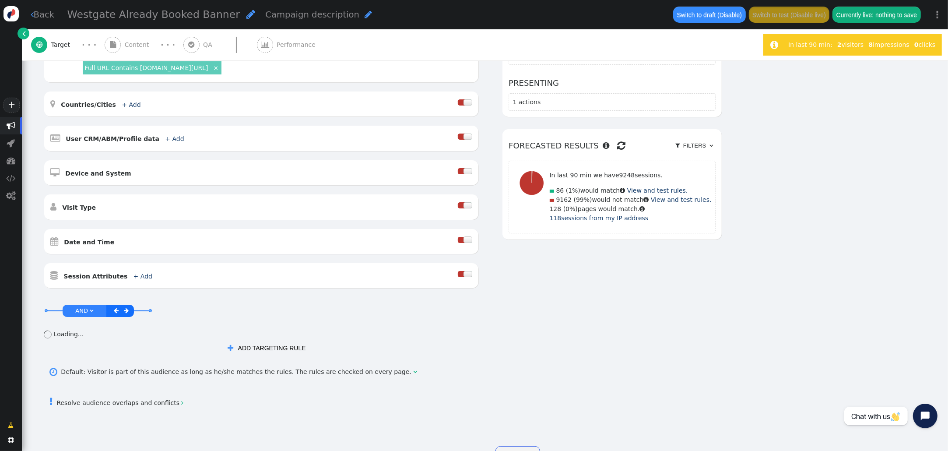
scroll to position [193, 0]
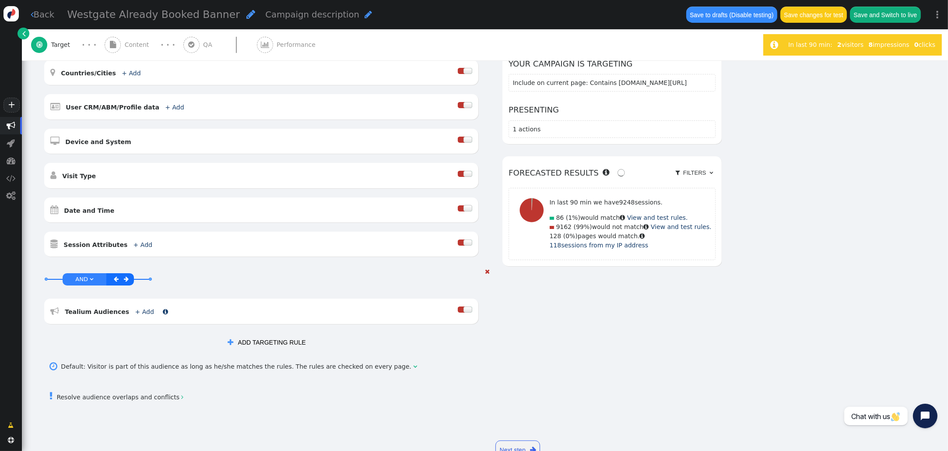
click at [140, 312] on link "+ Add" at bounding box center [144, 311] width 19 height 7
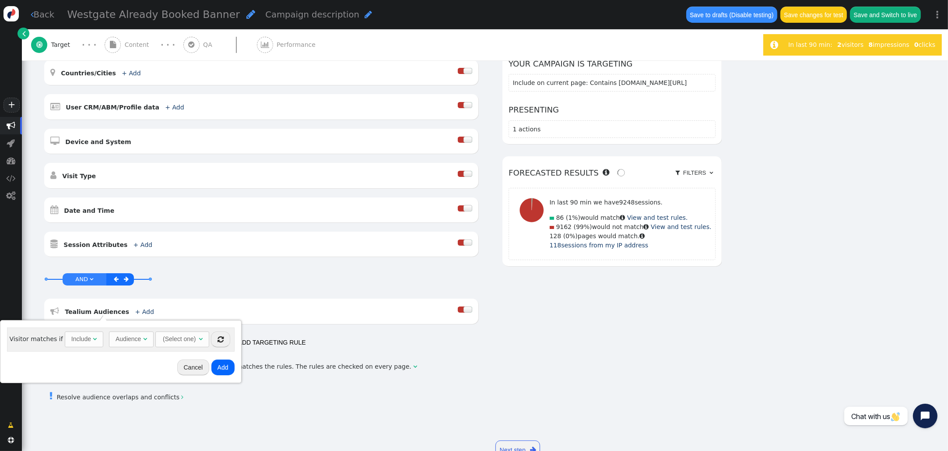
click at [138, 374] on div "Cancel Add" at bounding box center [121, 367] width 235 height 25
click at [138, 342] on div "Audience" at bounding box center [130, 338] width 28 height 9
click at [168, 340] on div "(Select one)" at bounding box center [171, 339] width 35 height 14
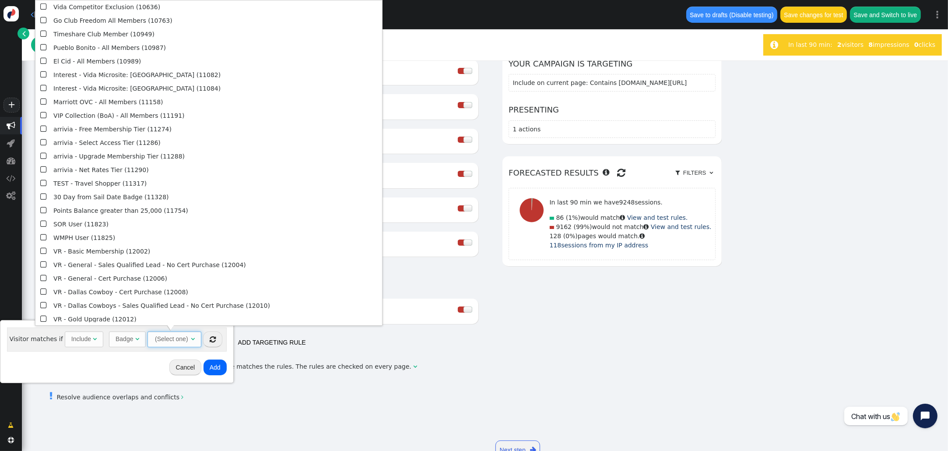
scroll to position [0, 0]
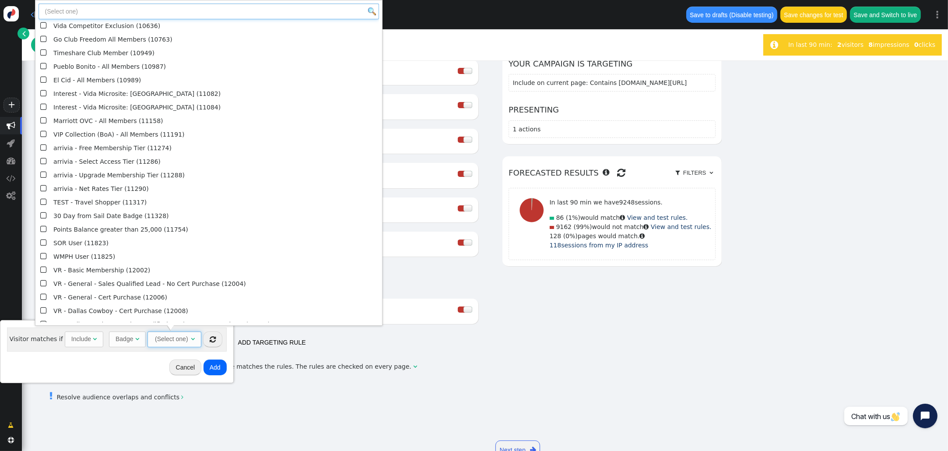
click at [94, 10] on input "text" at bounding box center [209, 12] width 341 height 16
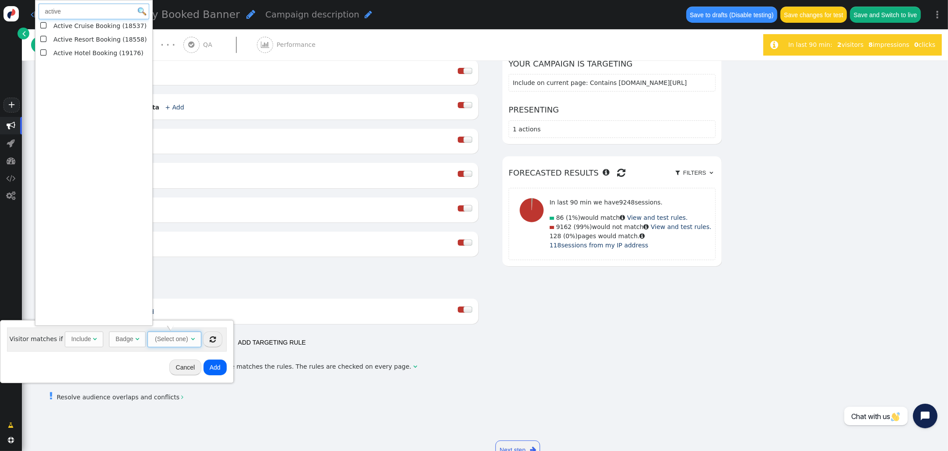
type input "active"
click at [62, 27] on td "Active Cruise Booking (18537)" at bounding box center [100, 26] width 98 height 14
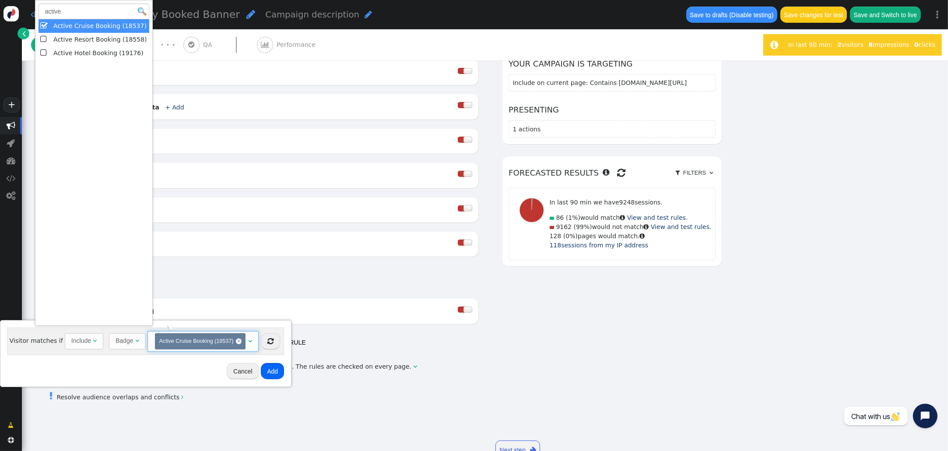
click at [271, 369] on button "Add" at bounding box center [272, 371] width 23 height 16
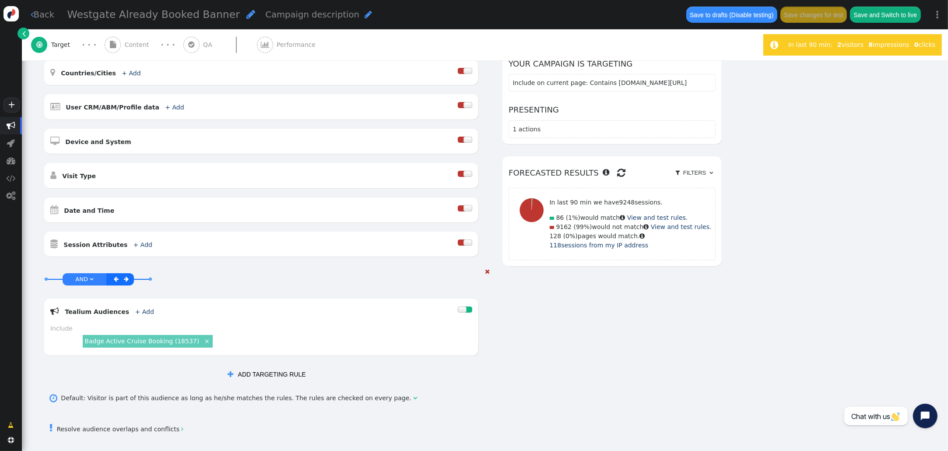
scroll to position [196, 0]
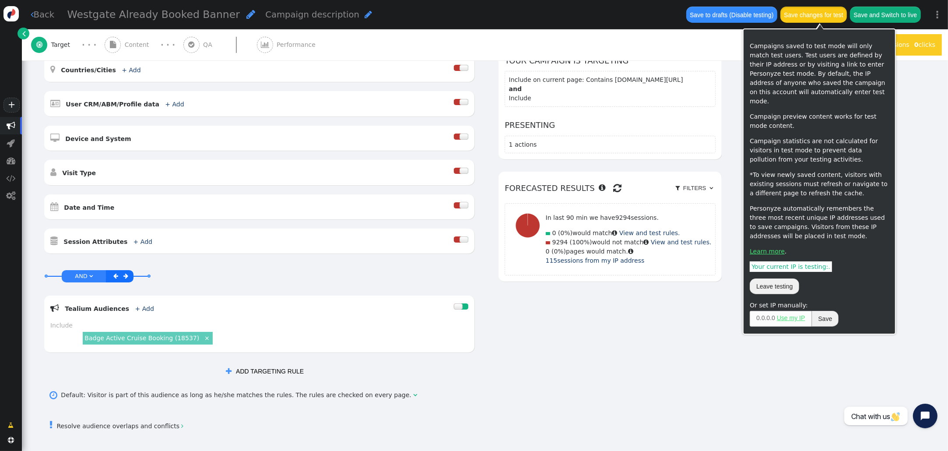
click at [828, 10] on button "Save changes for test" at bounding box center [813, 15] width 67 height 16
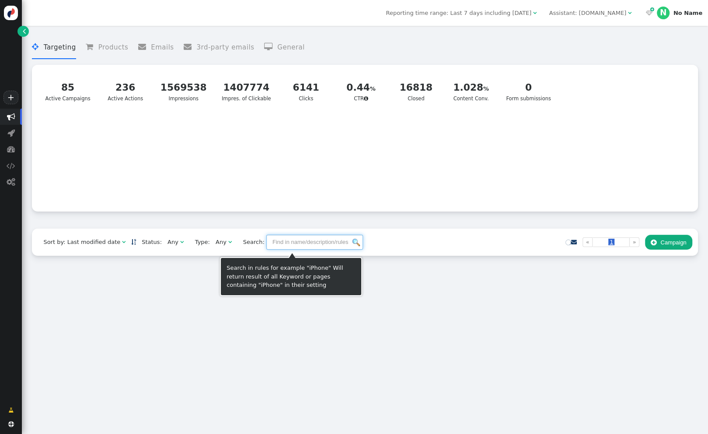
click at [267, 242] on input "text" at bounding box center [315, 242] width 97 height 15
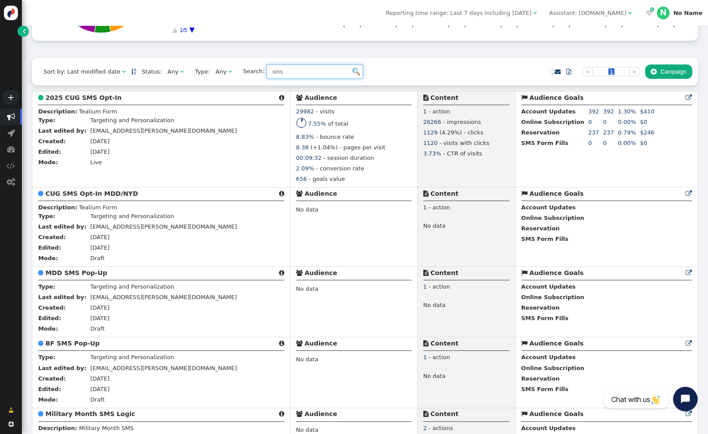
scroll to position [174, 0]
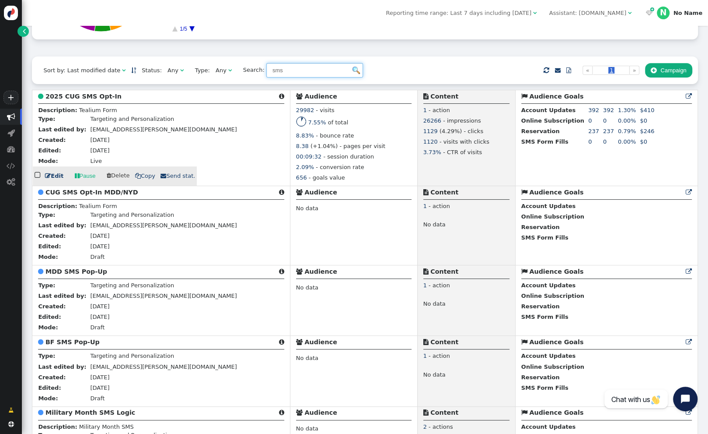
type input "sms"
click at [89, 100] on b "2025 CUG SMS Opt-In" at bounding box center [84, 96] width 76 height 7
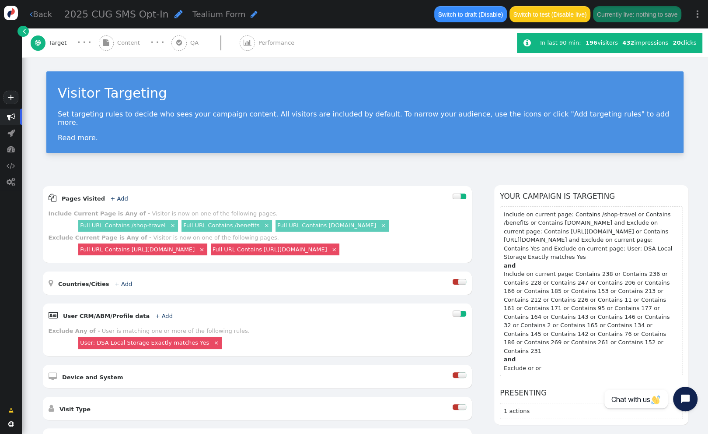
click at [125, 39] on span "Content" at bounding box center [130, 43] width 26 height 9
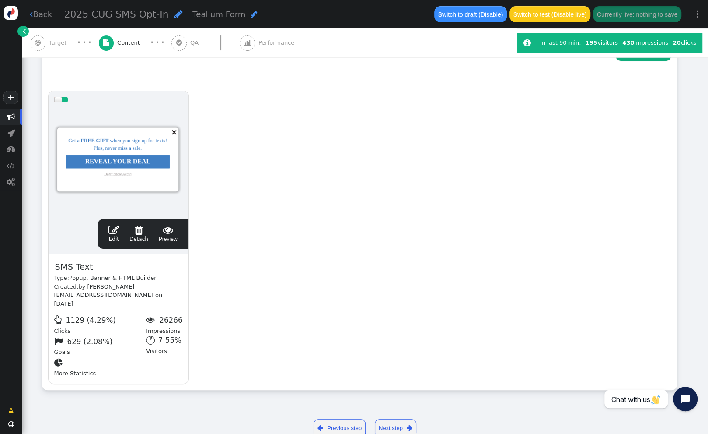
scroll to position [147, 0]
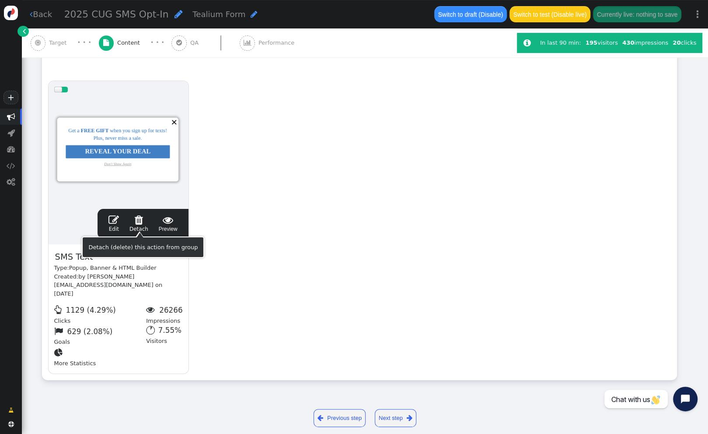
click at [116, 218] on span "" at bounding box center [114, 219] width 11 height 11
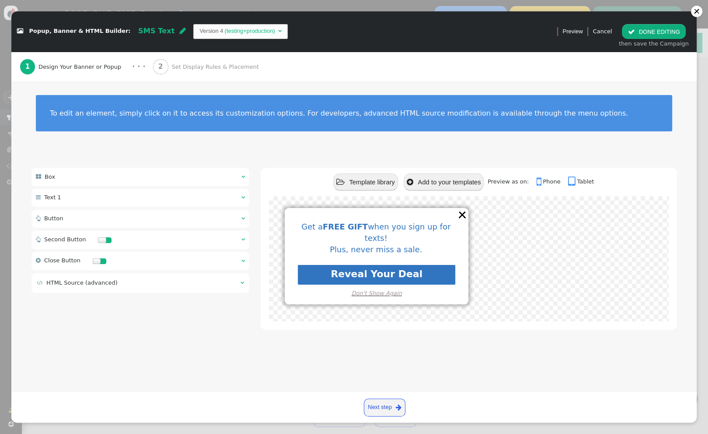
click at [239, 280] on td "" at bounding box center [239, 282] width 9 height 9
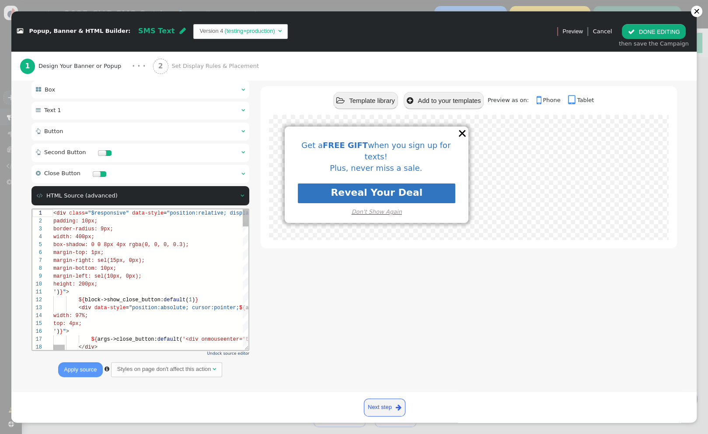
scroll to position [92, 0]
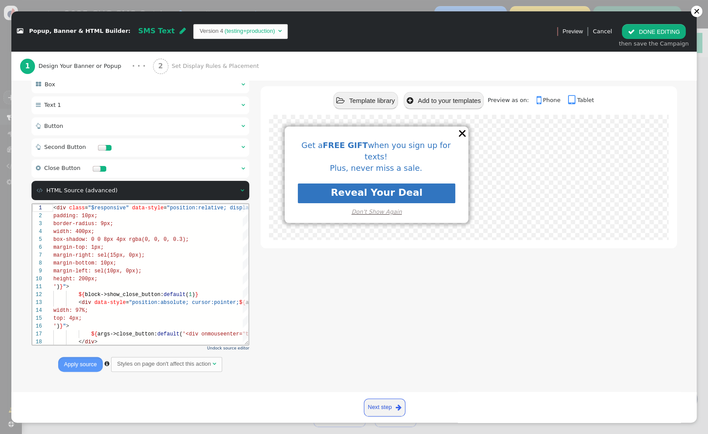
click at [243, 194] on table " HTML Source (advanced) " at bounding box center [140, 190] width 209 height 11
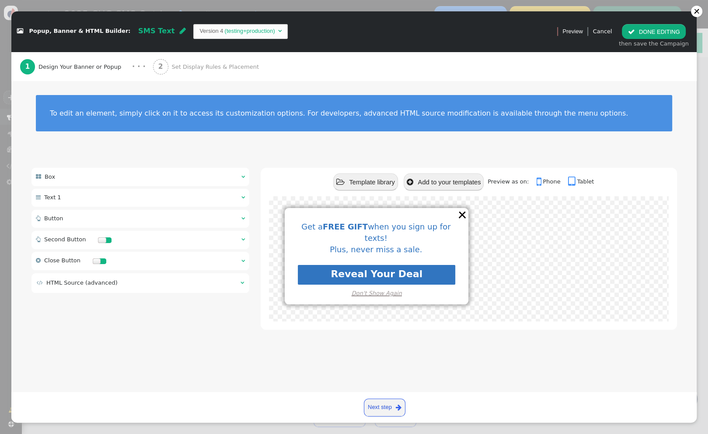
scroll to position [0, 0]
click at [205, 67] on span "Set Display Rules & Placement" at bounding box center [217, 67] width 91 height 9
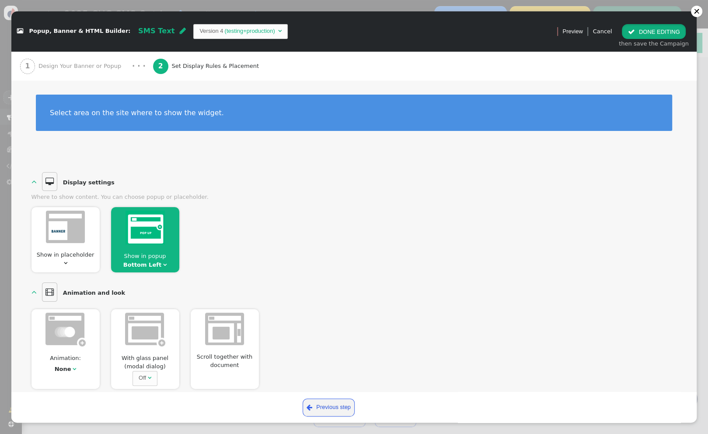
click at [649, 33] on button " DONE EDITING" at bounding box center [653, 31] width 63 height 15
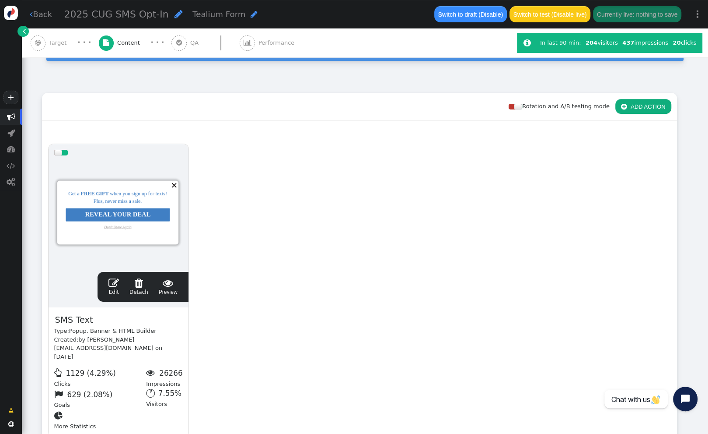
scroll to position [82, 0]
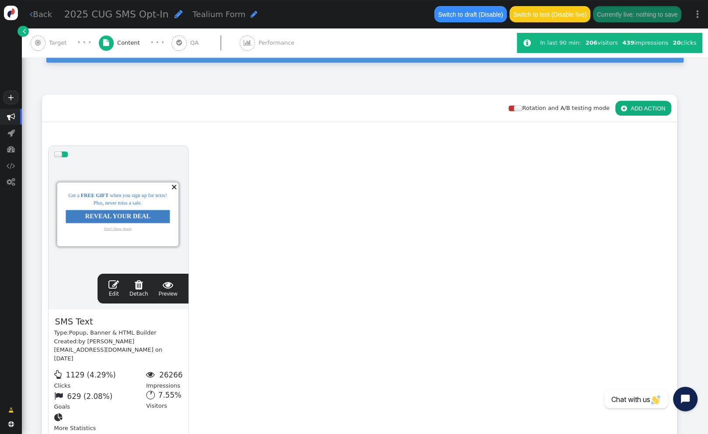
click at [60, 45] on span "Target" at bounding box center [59, 43] width 21 height 9
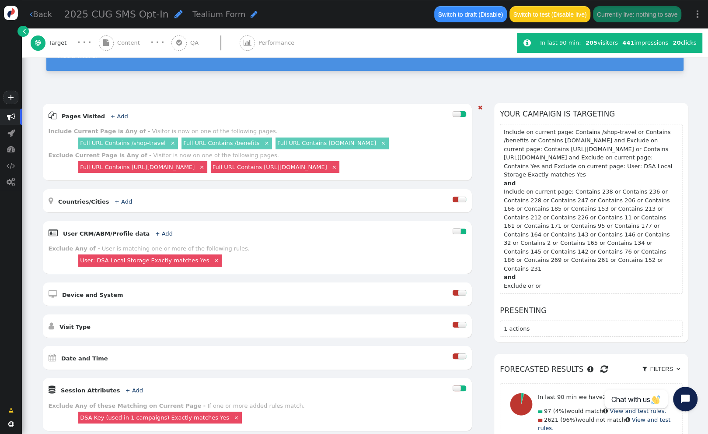
scroll to position [0, 0]
